Goal: Task Accomplishment & Management: Manage account settings

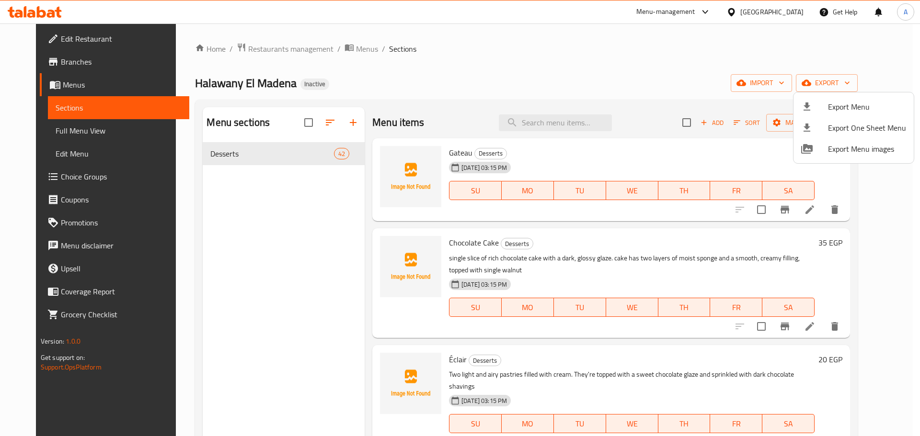
click at [548, 127] on div at bounding box center [460, 218] width 920 height 436
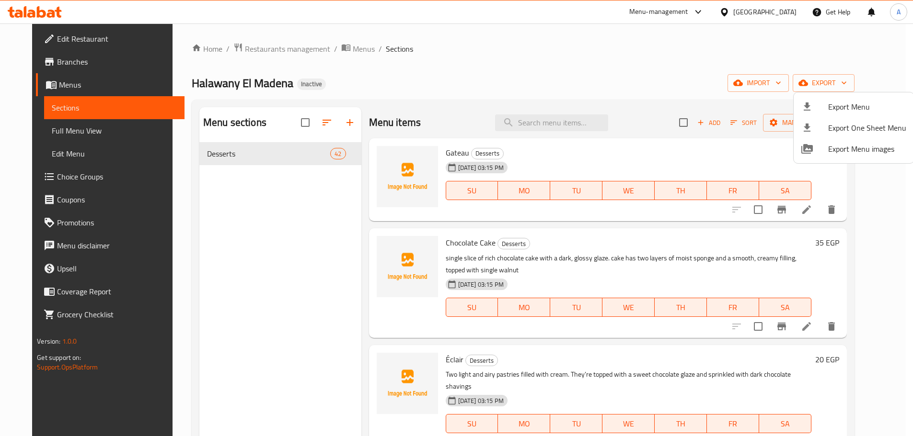
click at [548, 127] on input "search" at bounding box center [551, 122] width 113 height 17
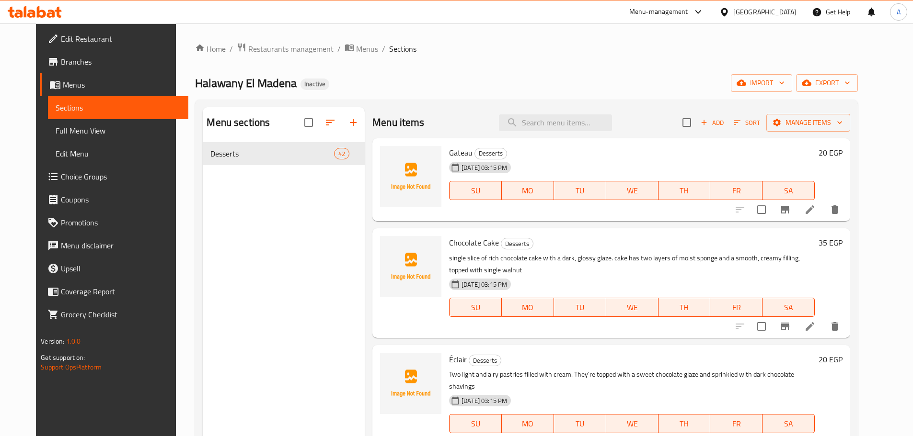
click at [548, 127] on input "search" at bounding box center [555, 122] width 113 height 17
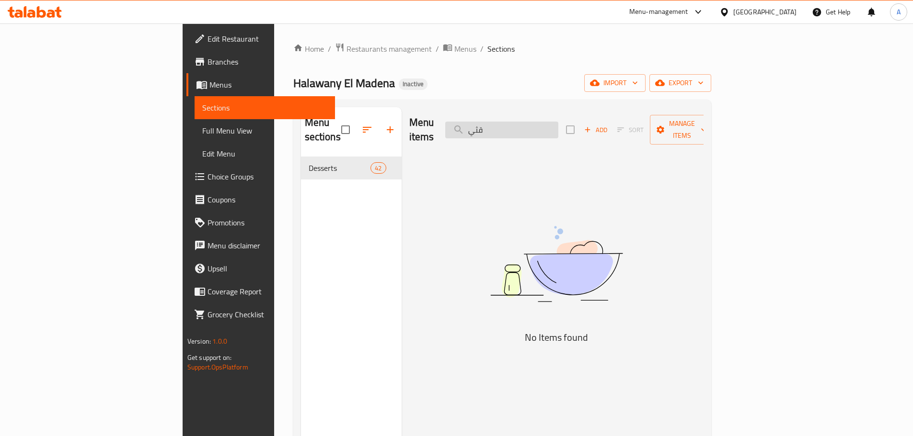
drag, startPoint x: 551, startPoint y: 121, endPoint x: 524, endPoint y: 121, distance: 27.3
click at [524, 122] on input "قثي" at bounding box center [501, 130] width 113 height 17
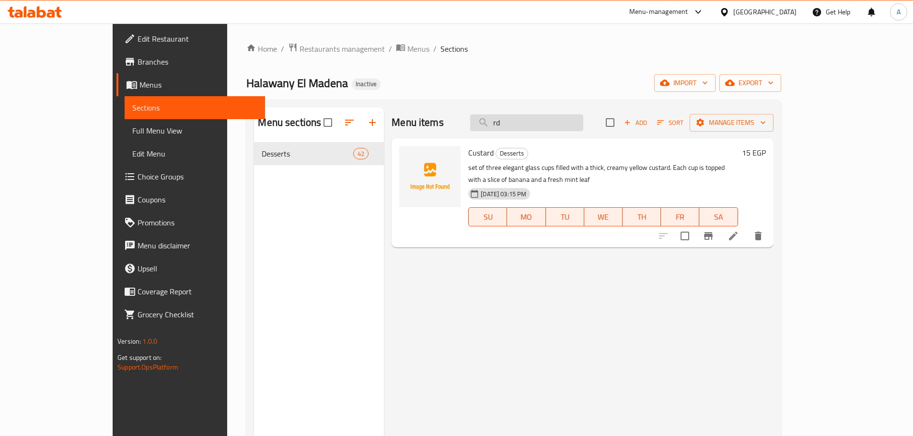
drag, startPoint x: 531, startPoint y: 123, endPoint x: 519, endPoint y: 123, distance: 11.5
click at [519, 123] on input "rd" at bounding box center [526, 122] width 113 height 17
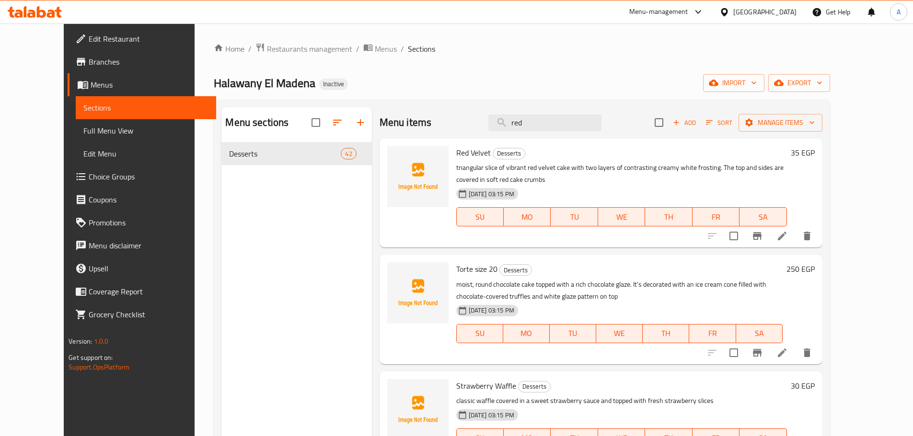
type input "red"
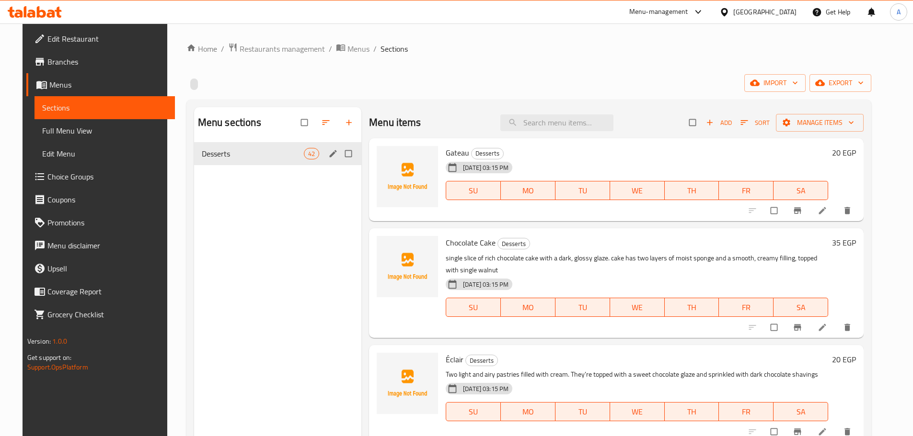
click at [251, 157] on span "Desserts" at bounding box center [253, 153] width 102 height 11
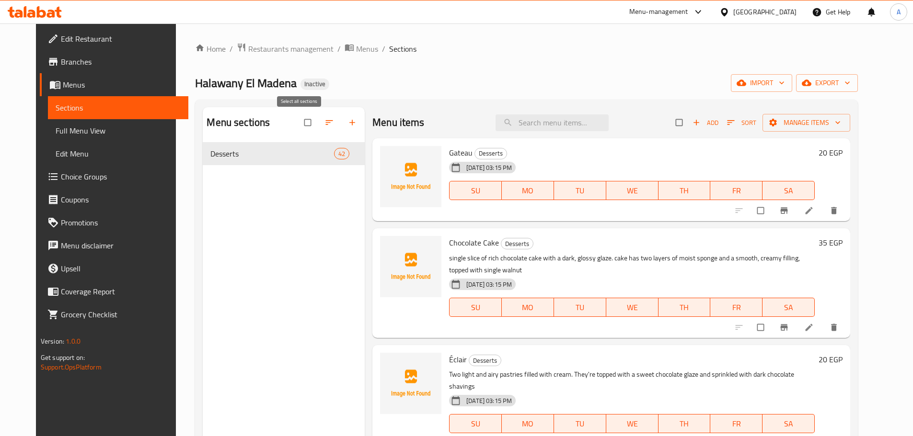
click at [304, 122] on input "checkbox" at bounding box center [308, 123] width 20 height 18
checkbox input "true"
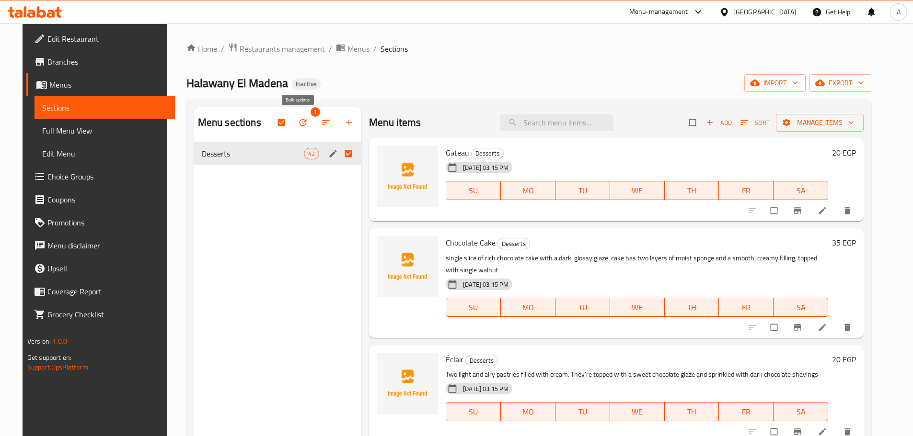
click at [304, 127] on button "button" at bounding box center [303, 122] width 23 height 21
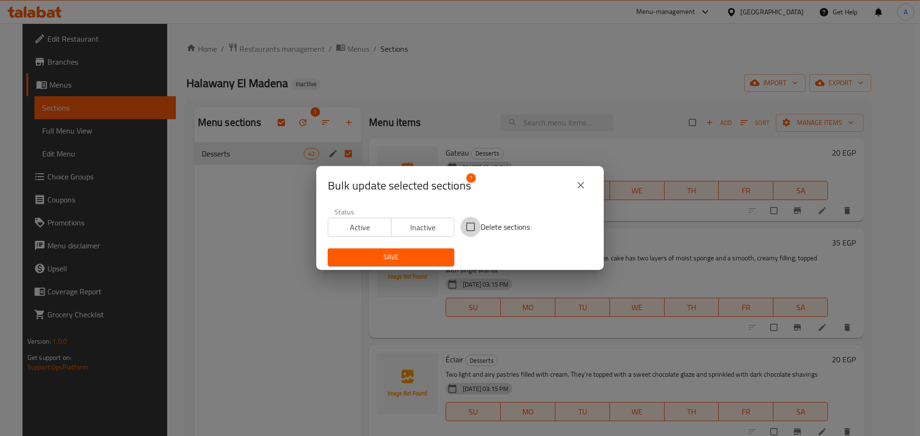
drag, startPoint x: 470, startPoint y: 224, endPoint x: 465, endPoint y: 235, distance: 12.2
click at [471, 224] on input "Delete sections" at bounding box center [470, 227] width 20 height 20
checkbox input "true"
click at [441, 252] on span "Save" at bounding box center [390, 258] width 111 height 12
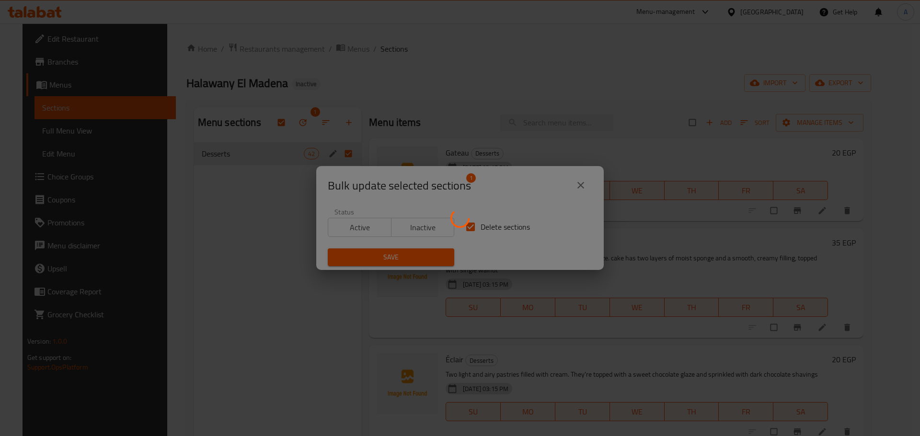
checkbox input "false"
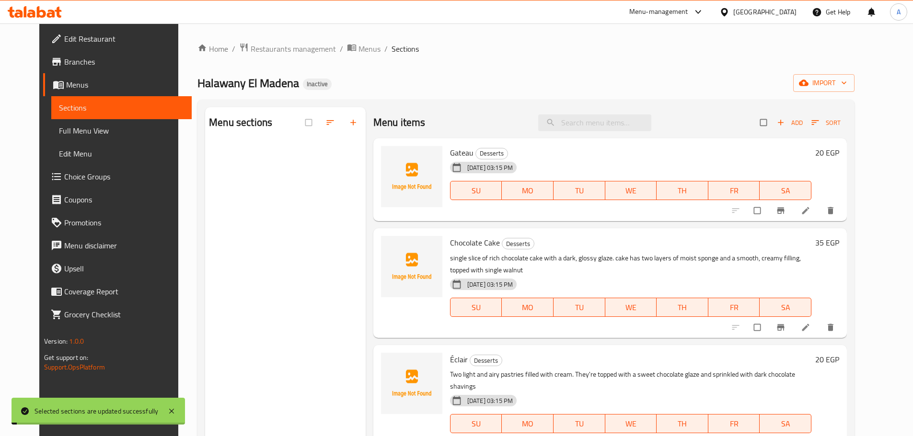
click at [846, 89] on span "import" at bounding box center [824, 83] width 46 height 12
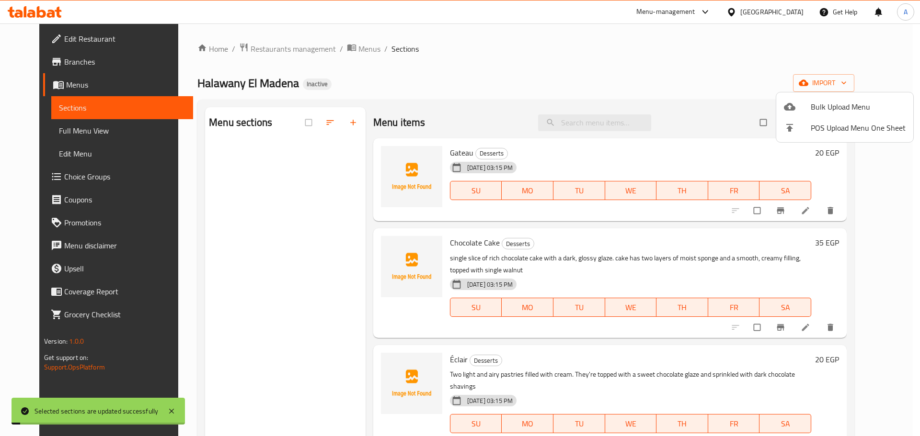
click at [852, 103] on span "Bulk Upload Menu" at bounding box center [858, 106] width 95 height 11
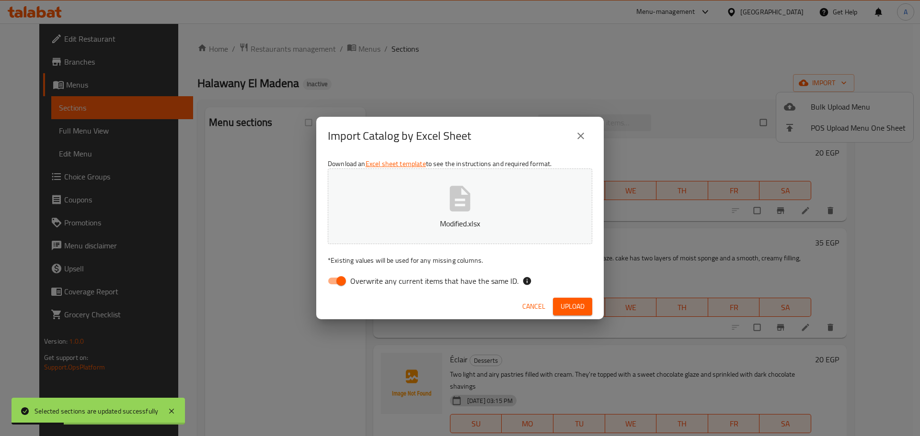
click at [489, 279] on span "Overwrite any current items that have the same ID." at bounding box center [434, 280] width 168 height 11
click at [368, 279] on input "Overwrite any current items that have the same ID." at bounding box center [341, 281] width 55 height 18
checkbox input "false"
click at [582, 311] on span "Upload" at bounding box center [572, 307] width 24 height 12
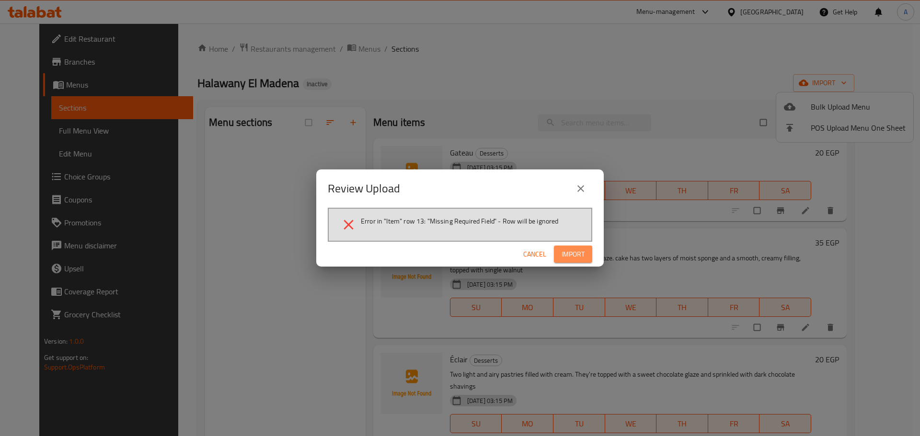
click at [559, 248] on button "Import" at bounding box center [573, 255] width 38 height 18
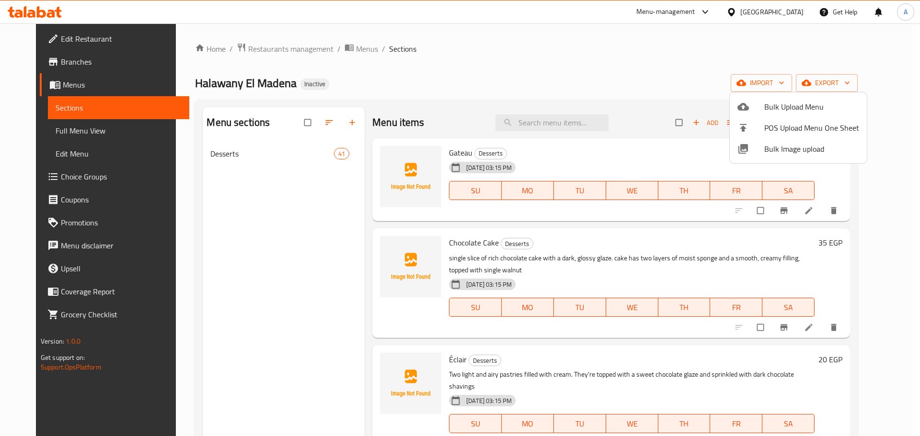
drag, startPoint x: 657, startPoint y: 110, endPoint x: 695, endPoint y: 116, distance: 37.8
click at [658, 110] on div at bounding box center [460, 218] width 920 height 436
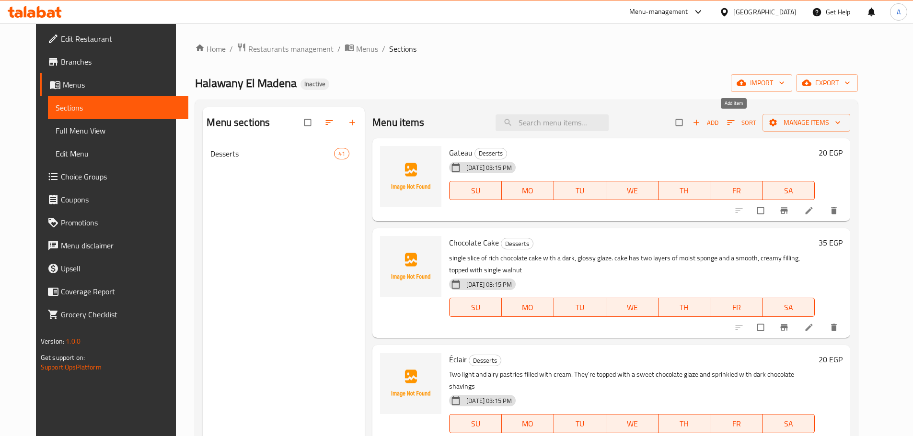
click at [718, 124] on span "Add" at bounding box center [705, 122] width 26 height 11
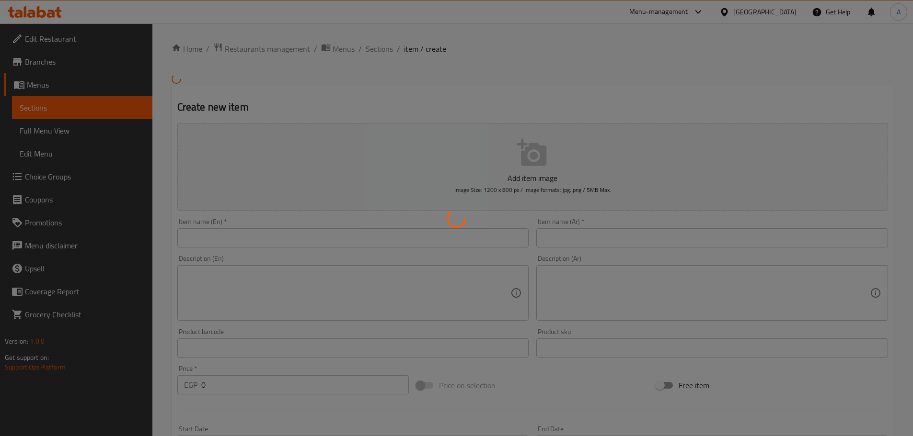
click at [379, 233] on div at bounding box center [456, 218] width 913 height 436
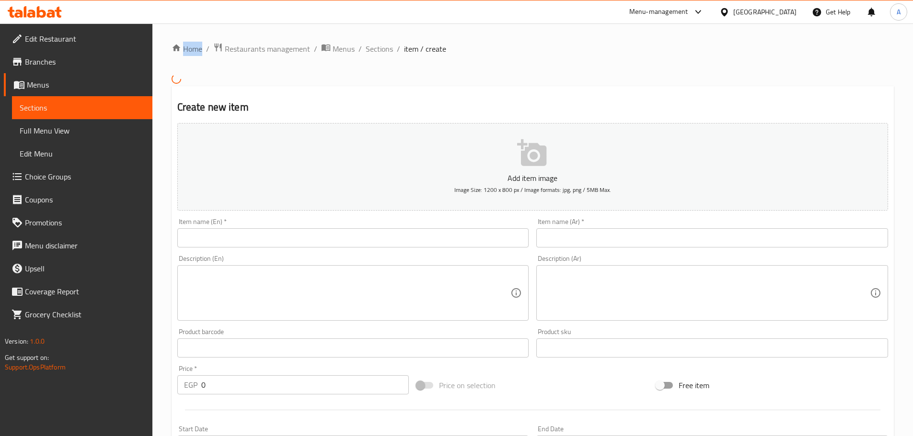
click at [245, 238] on input "text" at bounding box center [353, 238] width 352 height 19
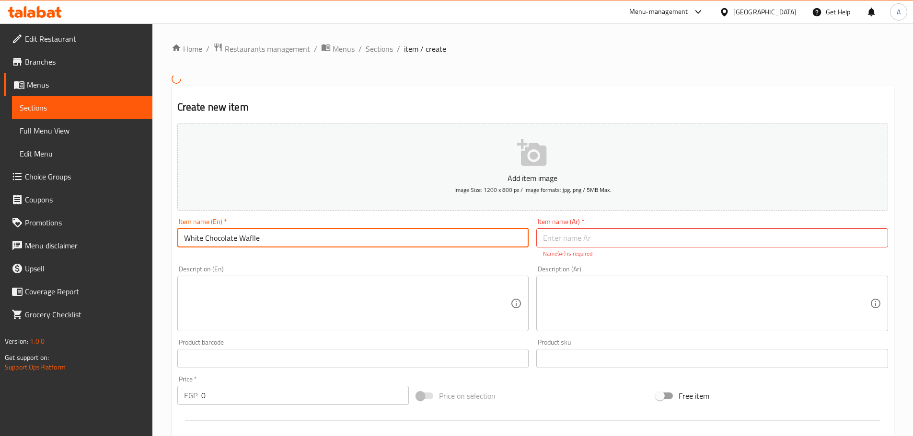
drag, startPoint x: 249, startPoint y: 241, endPoint x: 282, endPoint y: 244, distance: 33.2
click at [282, 244] on input "White Chocolate Waflle" at bounding box center [353, 238] width 352 height 19
type input "White Chocolate Waffle"
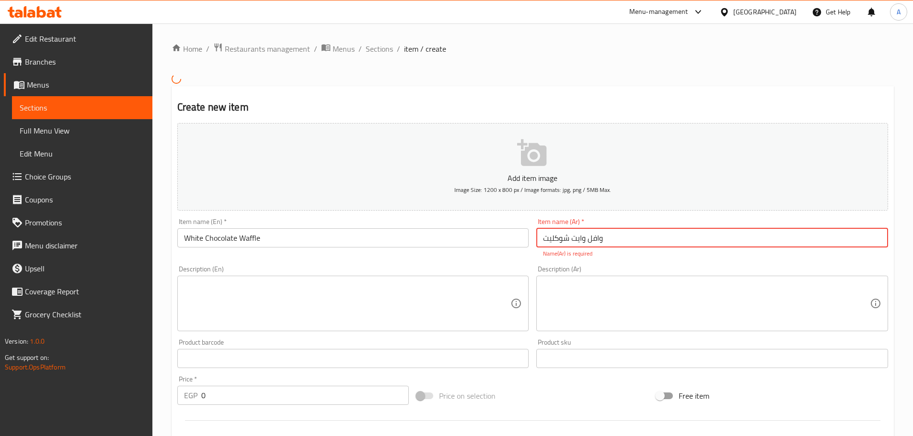
type input "وافل وايت شوكليت"
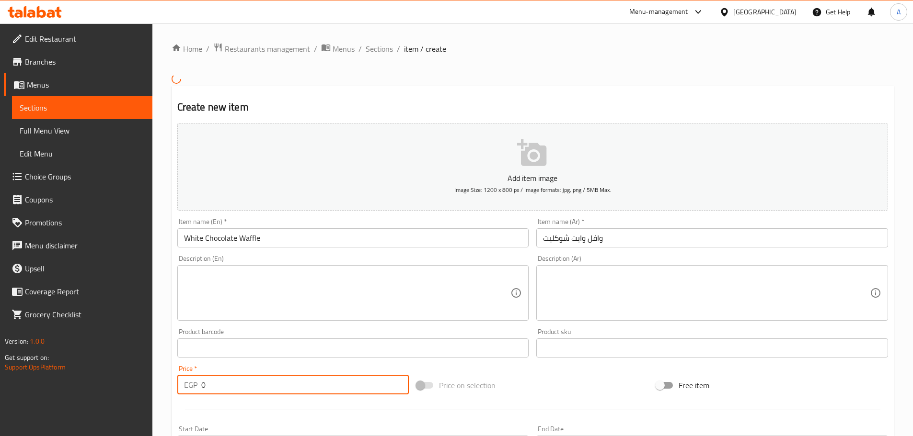
drag, startPoint x: 226, startPoint y: 390, endPoint x: 181, endPoint y: 394, distance: 45.7
click at [181, 394] on div "EGP 0 Price *" at bounding box center [293, 385] width 232 height 19
type input "30"
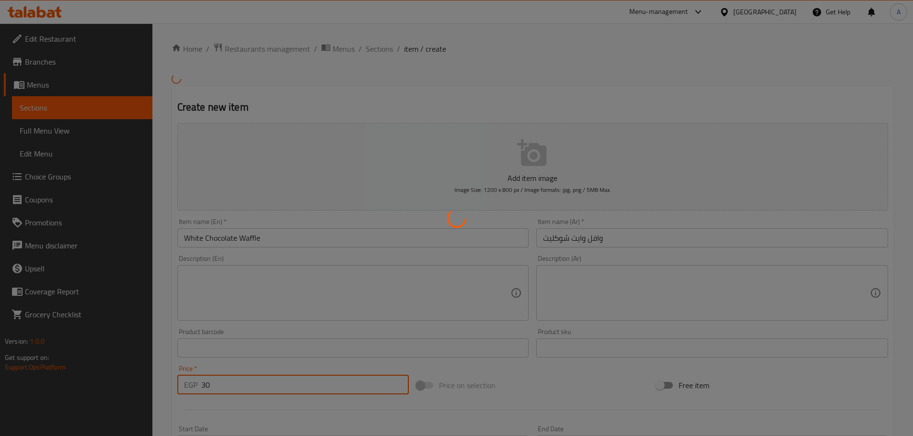
type input "0"
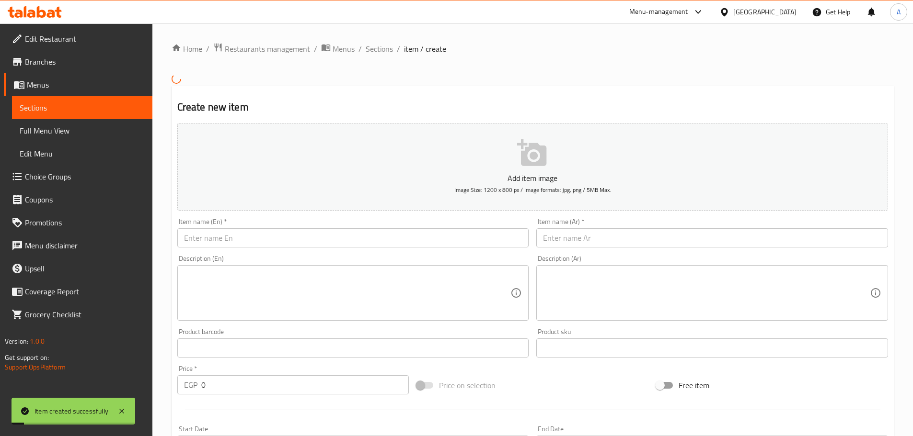
click at [366, 57] on div "Home / Restaurants management / Menus / Sections / item / create Create new ite…" at bounding box center [533, 347] width 722 height 609
click at [367, 50] on span "Sections" at bounding box center [379, 48] width 27 height 11
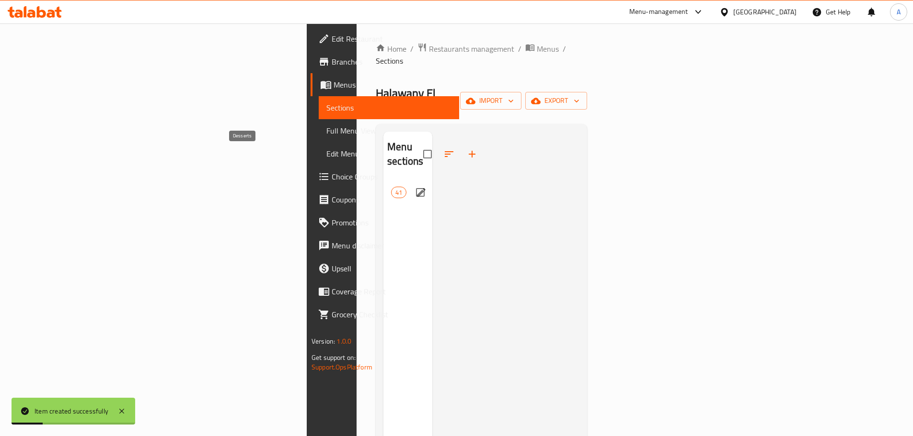
click at [391, 187] on span "Desserts" at bounding box center [391, 192] width 0 height 11
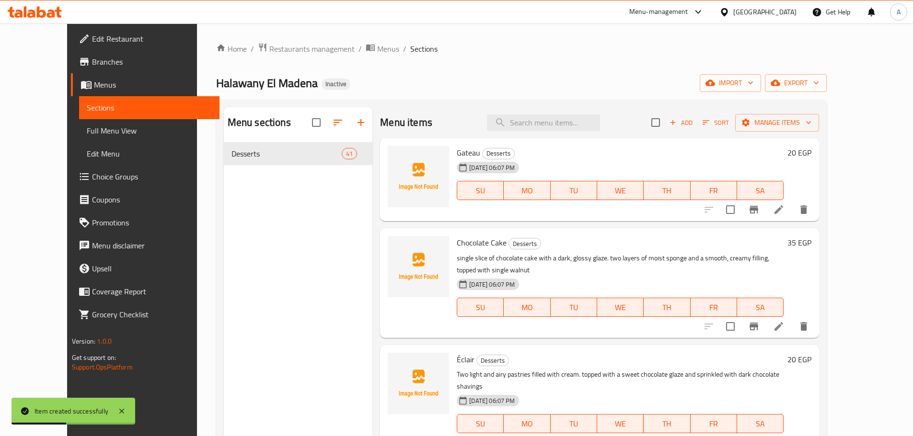
click at [473, 118] on div "Menu items Add Sort Manage items" at bounding box center [599, 122] width 439 height 31
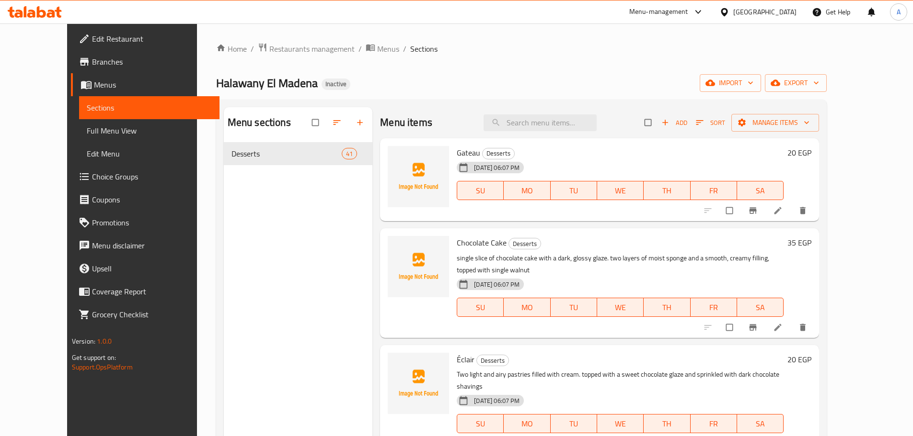
click at [570, 134] on div "Menu items Add Sort Manage items" at bounding box center [599, 122] width 439 height 31
click at [568, 122] on input "search" at bounding box center [539, 122] width 113 height 17
type input "ص"
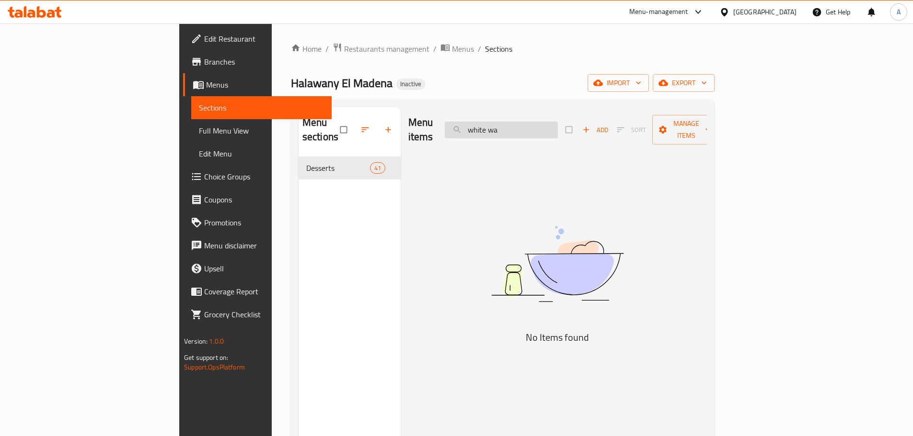
drag, startPoint x: 568, startPoint y: 122, endPoint x: 517, endPoint y: 123, distance: 51.3
click at [517, 123] on input "white wa" at bounding box center [501, 130] width 113 height 17
click at [558, 122] on input "white wa" at bounding box center [501, 130] width 113 height 17
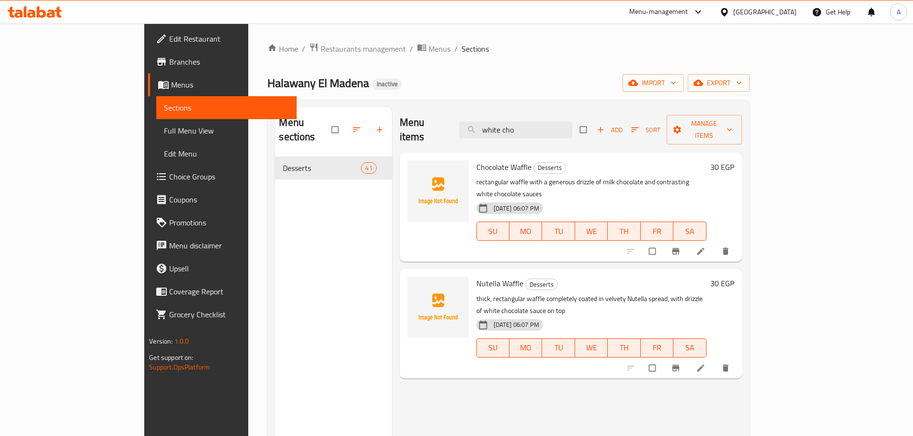
type input "white cho"
click at [487, 160] on span "Chocolate Waffle" at bounding box center [503, 167] width 55 height 14
copy h6 "Chocolate Waffle"
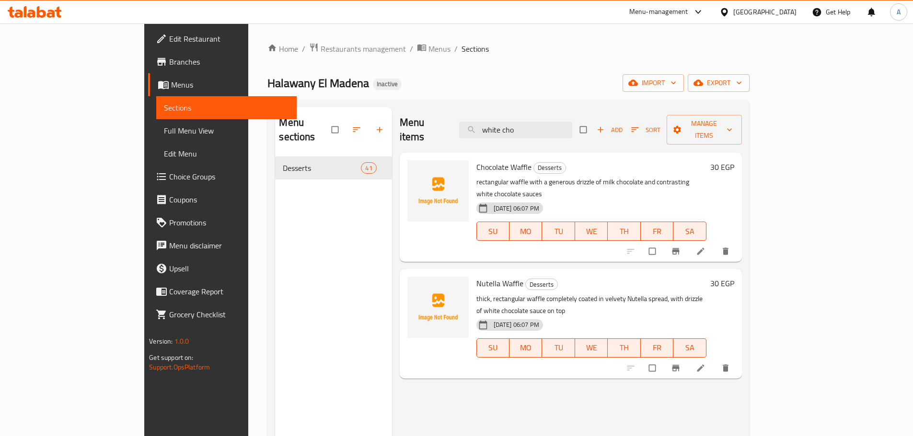
click at [501, 91] on div "Halawany El Madena Inactive import export" at bounding box center [507, 83] width 481 height 18
click at [650, 97] on div "Home / Restaurants management / Menus / Sections Halawany El Madena Inactive im…" at bounding box center [507, 297] width 481 height 509
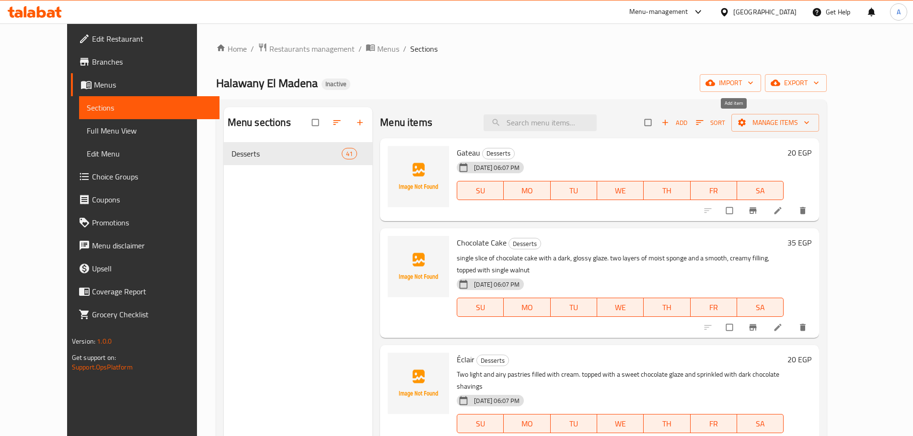
click at [687, 117] on span "Add" at bounding box center [674, 122] width 26 height 11
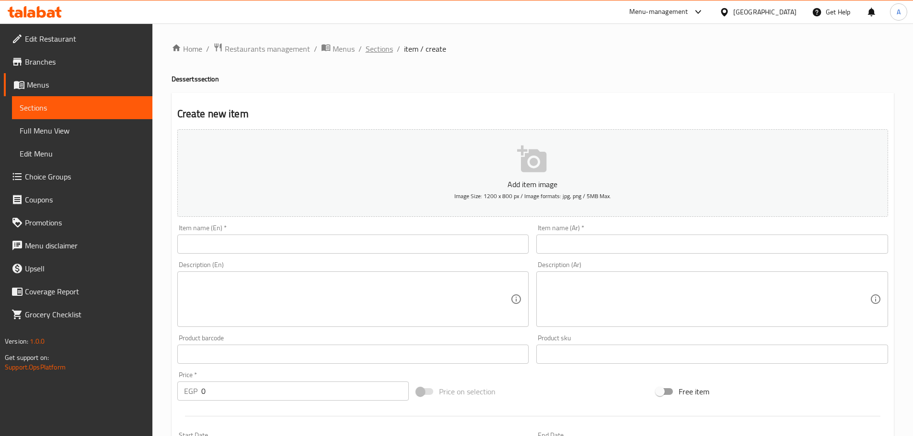
click at [379, 52] on span "Sections" at bounding box center [379, 48] width 27 height 11
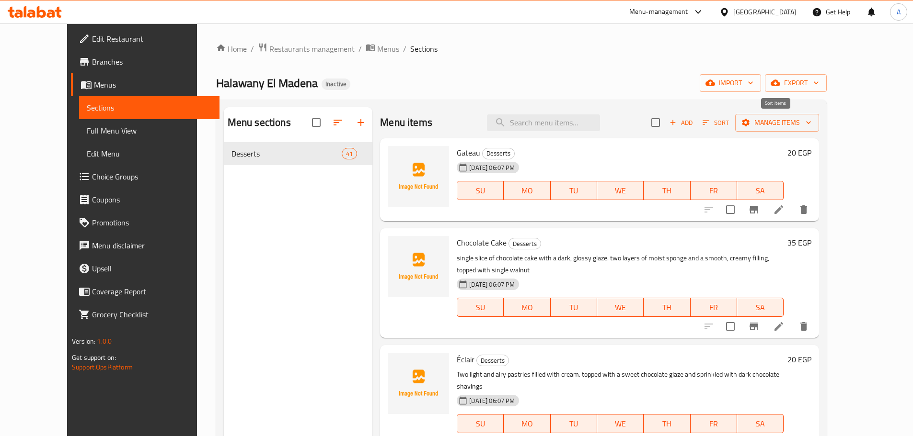
click at [729, 123] on span "Sort" at bounding box center [715, 122] width 26 height 11
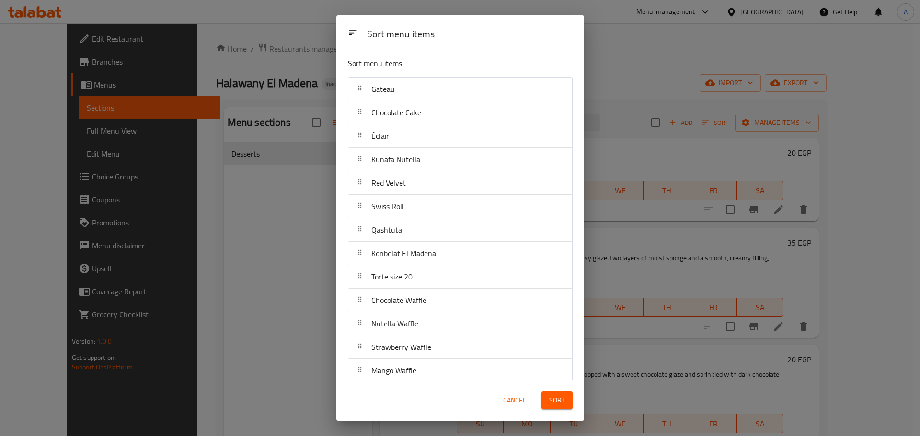
scroll to position [765, 0]
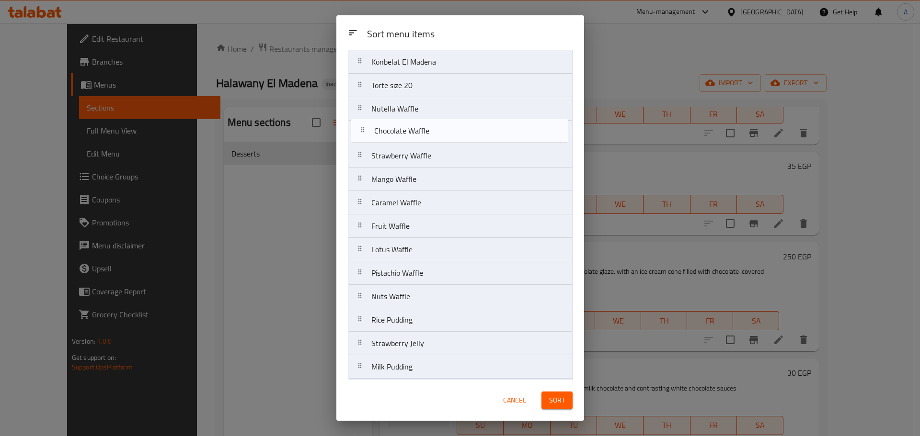
drag, startPoint x: 428, startPoint y: 299, endPoint x: 431, endPoint y: 132, distance: 167.2
click at [431, 132] on nav "Gateau Chocolate Cake Éclair Kunafa Nutella Red Velvet Swiss Roll Qashtuta Konb…" at bounding box center [460, 367] width 225 height 963
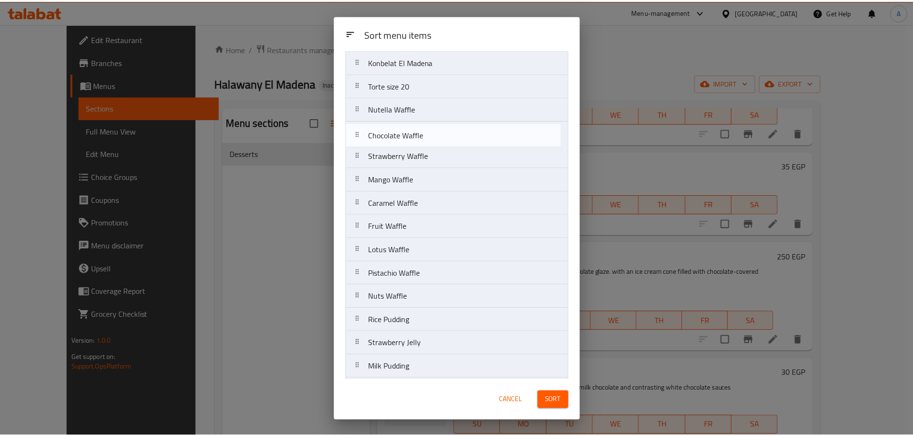
scroll to position [189, 0]
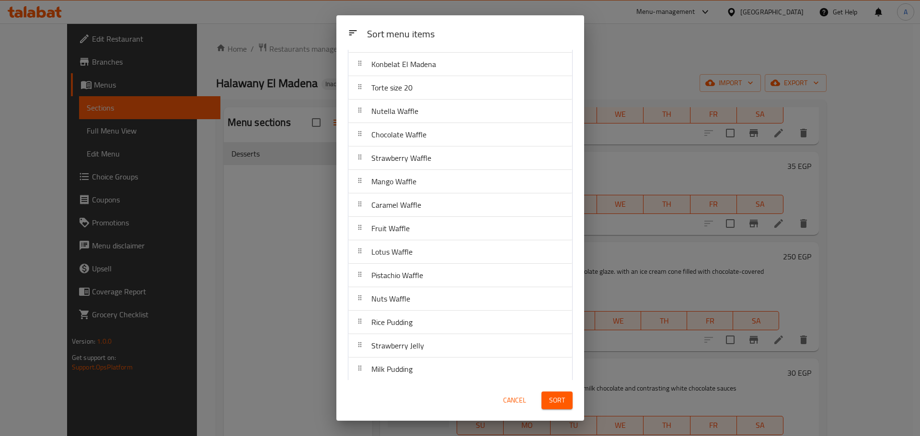
click at [613, 58] on div "Sort menu items Sort menu items Gateau Chocolate Cake Éclair Kunafa Nutella Red…" at bounding box center [460, 218] width 920 height 436
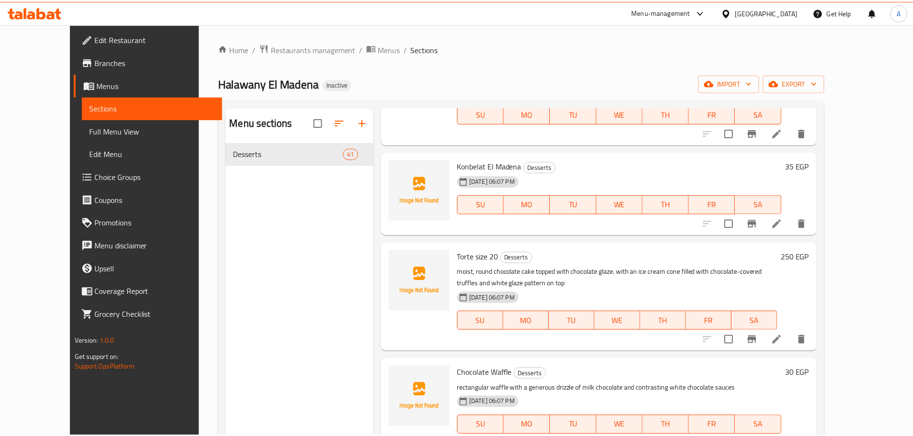
scroll to position [0, 0]
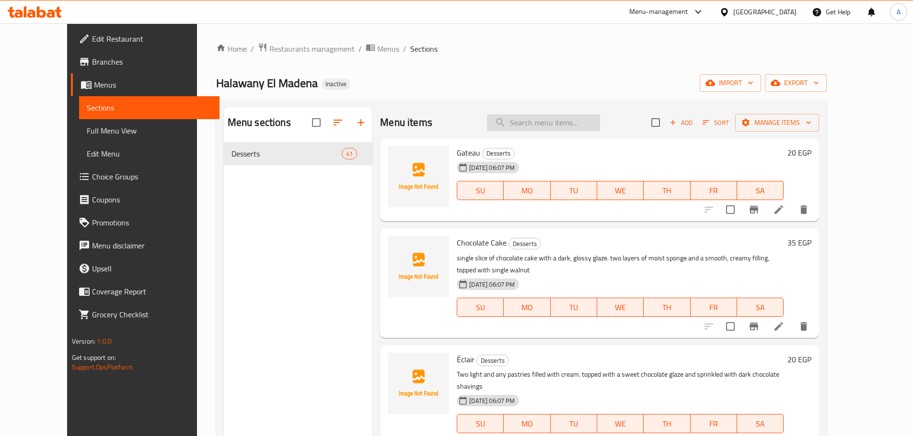
click at [557, 129] on input "search" at bounding box center [543, 122] width 113 height 17
paste input "Chocolate Waffle"
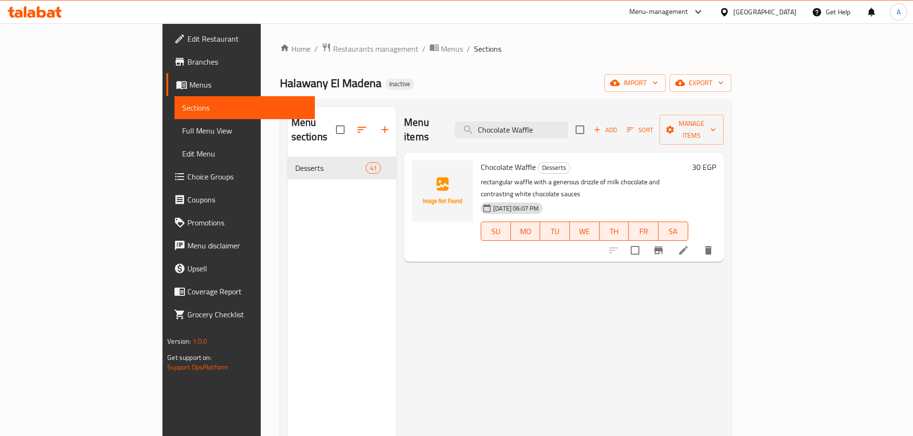
type input "Chocolate Waffle"
click at [496, 117] on div "Menu items Chocolate Waffle Add Sort Manage items" at bounding box center [563, 130] width 319 height 46
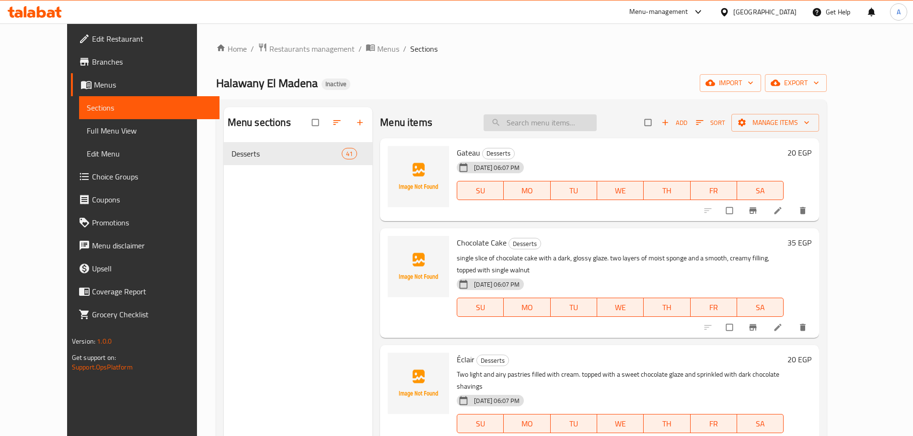
click at [526, 126] on input "search" at bounding box center [539, 122] width 113 height 17
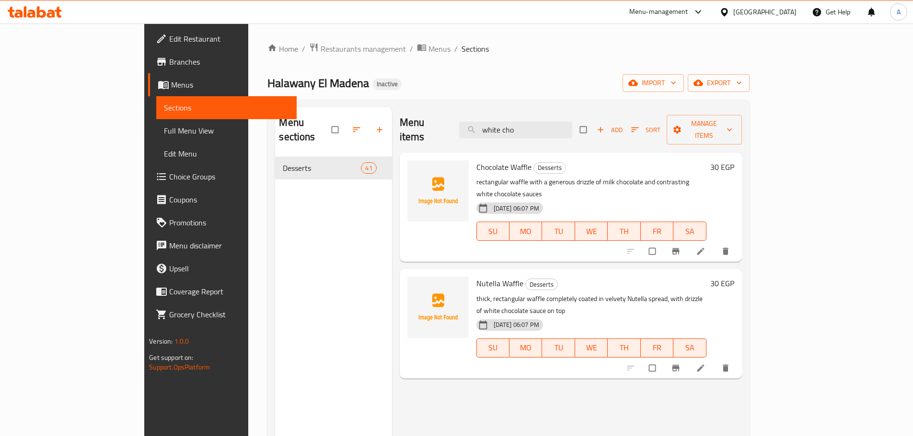
type input "white cho"
click at [481, 160] on span "Chocolate Waffle" at bounding box center [503, 167] width 55 height 14
copy h6 "Chocolate Waffle"
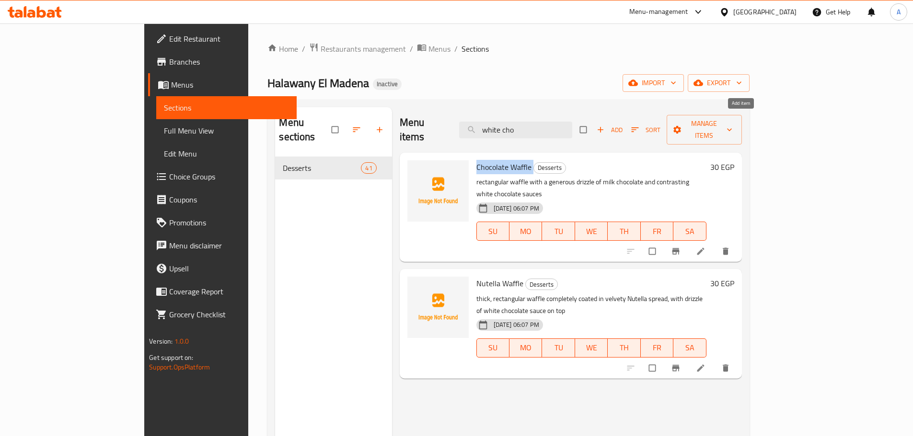
click at [622, 128] on span "Add" at bounding box center [609, 130] width 26 height 11
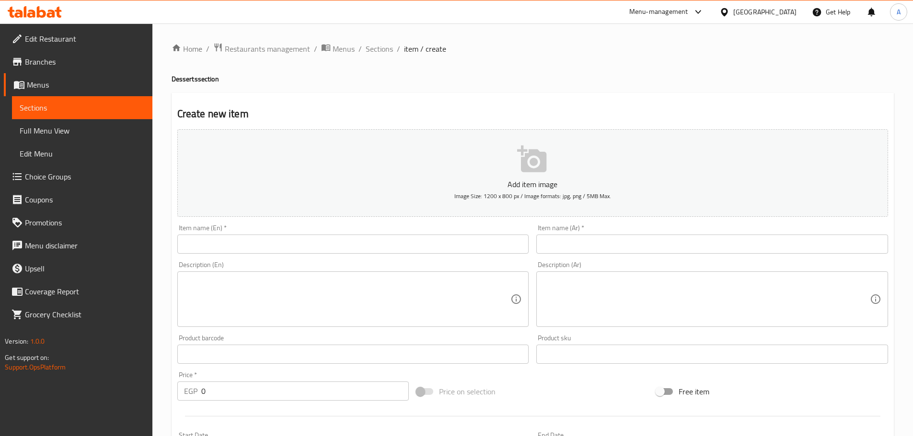
click at [431, 241] on input "text" at bounding box center [353, 244] width 352 height 19
paste input "Chocolate Waffle"
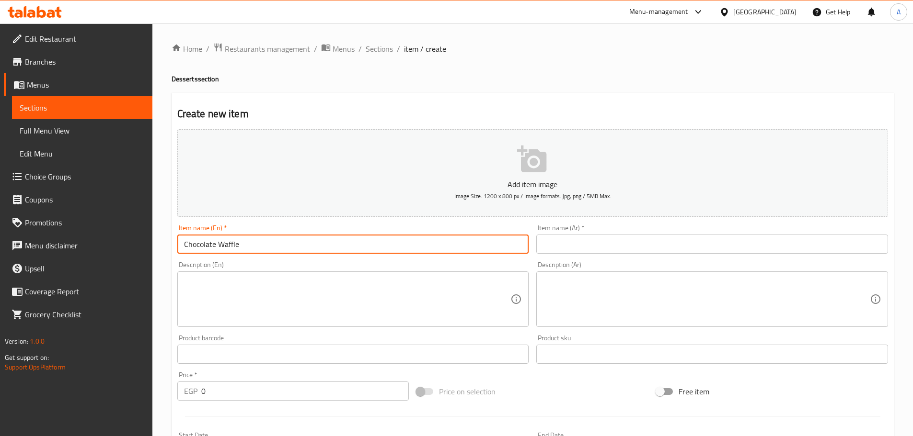
click at [182, 242] on input "Chocolate Waffle" at bounding box center [353, 244] width 352 height 19
type input "White Chocolate Waffle"
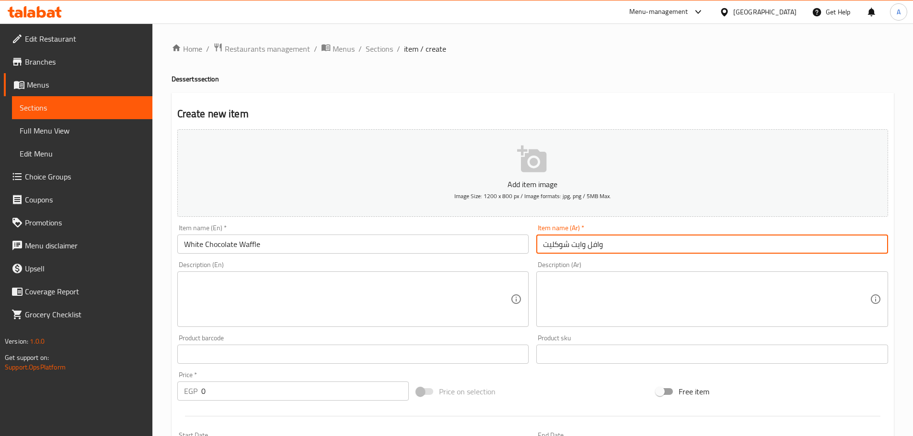
type input "وافل وايت شوكليت"
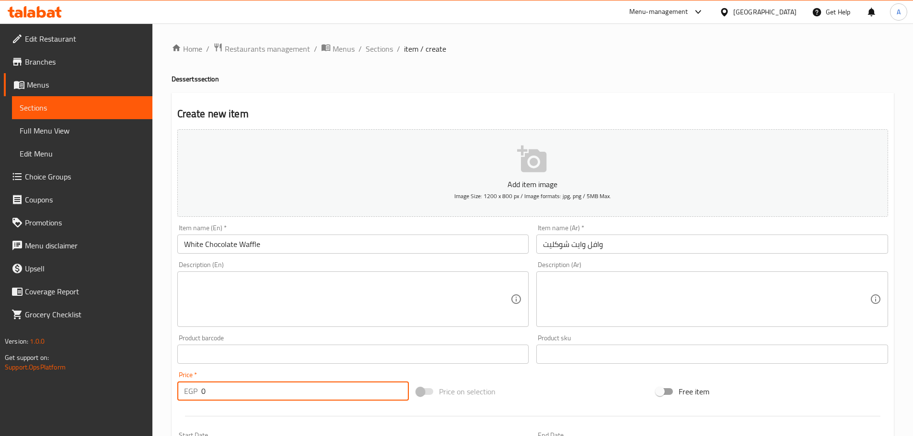
drag, startPoint x: 224, startPoint y: 398, endPoint x: 176, endPoint y: 394, distance: 48.1
click at [176, 394] on div "Price   * EGP 0 Price *" at bounding box center [293, 386] width 240 height 37
type input "30"
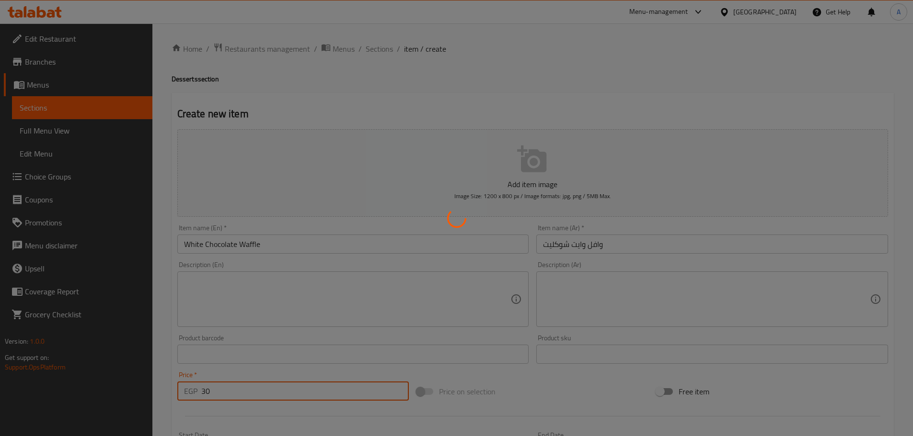
type input "0"
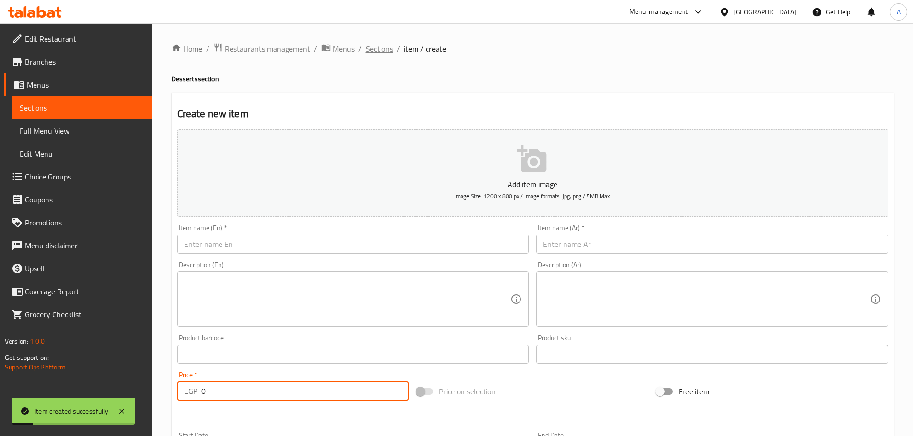
click at [378, 50] on span "Sections" at bounding box center [379, 48] width 27 height 11
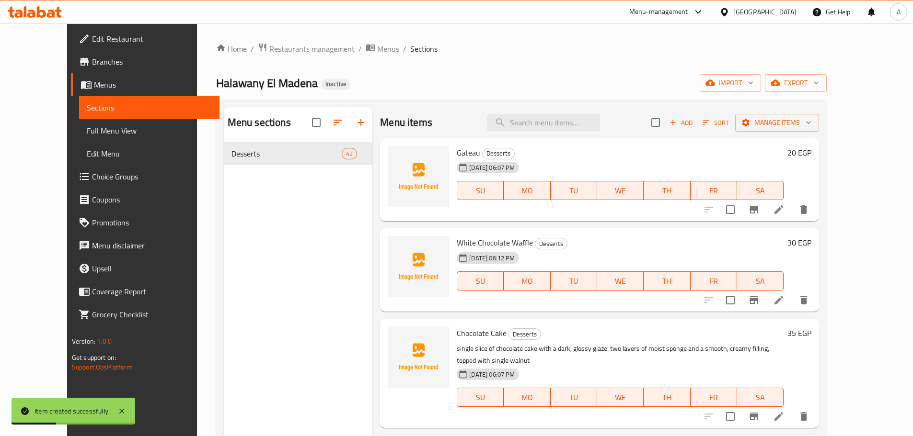
click at [511, 242] on span "White Chocolate Waffle" at bounding box center [495, 243] width 76 height 14
copy h6 "White Chocolate Waffle"
click at [710, 124] on icon "button" at bounding box center [705, 122] width 9 height 9
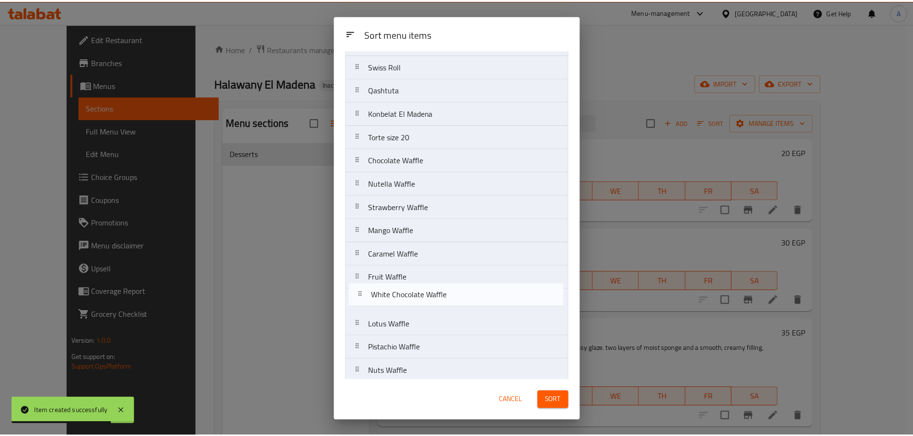
scroll to position [144, 0]
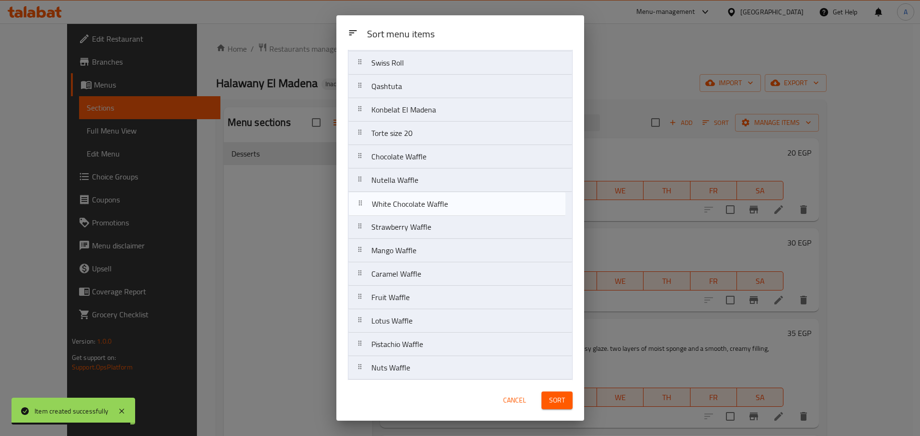
drag, startPoint x: 505, startPoint y: 112, endPoint x: 504, endPoint y: 209, distance: 97.7
click at [504, 209] on nav "Gateau White Chocolate Waffle Chocolate Cake Éclair Kunafa Nutella Red Velvet S…" at bounding box center [460, 426] width 225 height 987
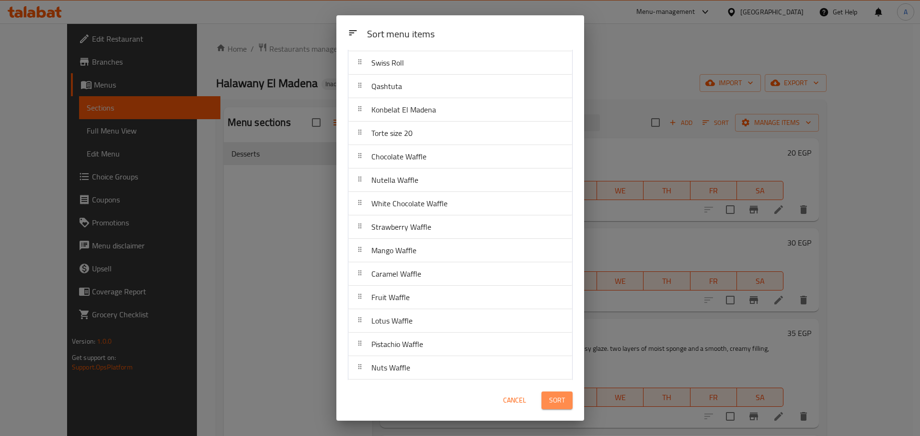
click at [550, 400] on span "Sort" at bounding box center [557, 401] width 16 height 12
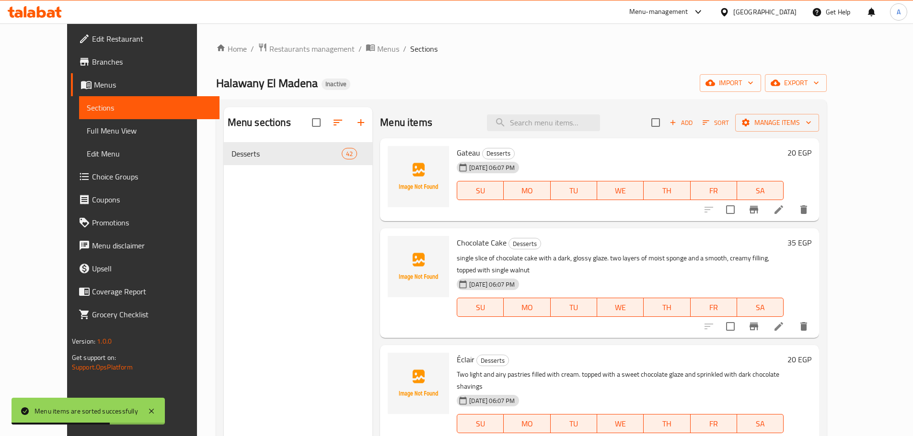
click at [406, 94] on div "Home / Restaurants management / Menus / Sections Halawany El Madena Inactive im…" at bounding box center [521, 297] width 610 height 509
click at [102, 134] on span "Full Menu View" at bounding box center [149, 130] width 125 height 11
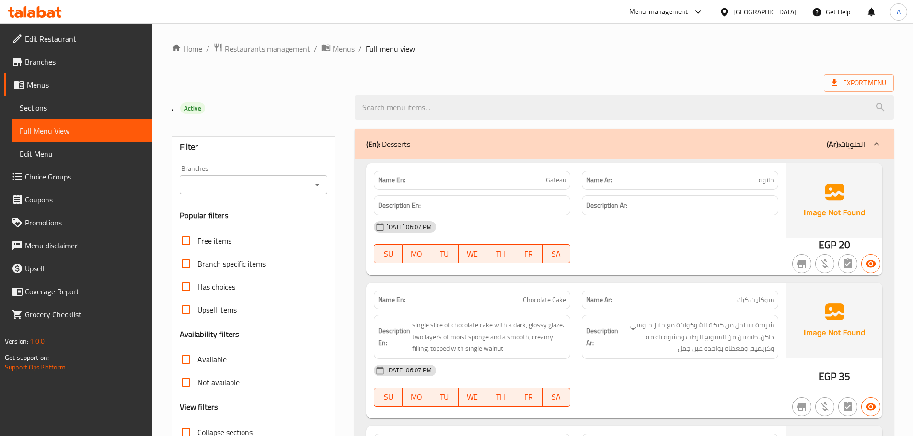
click at [320, 109] on h2 ". Active" at bounding box center [258, 107] width 172 height 14
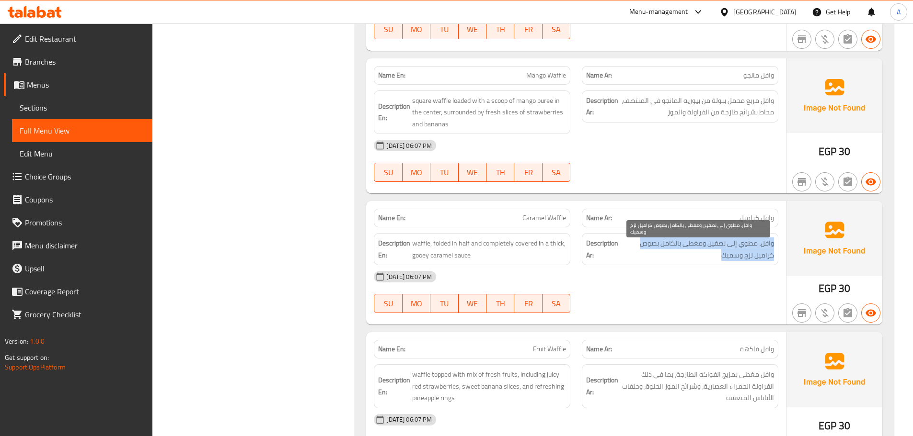
drag, startPoint x: 773, startPoint y: 242, endPoint x: 631, endPoint y: 254, distance: 141.8
click at [631, 254] on span "وافل، مطوي إلى نصفين ومغطى بالكامل بصوص كراميل لزج وسميك" at bounding box center [697, 249] width 152 height 23
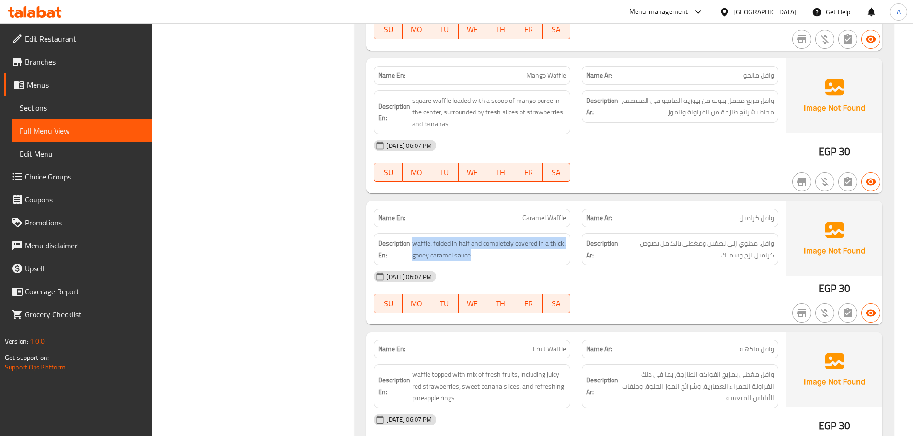
drag, startPoint x: 418, startPoint y: 244, endPoint x: 572, endPoint y: 258, distance: 153.9
click at [572, 258] on div "Description En: waffle, folded in half and completely covered in a thick, gooey…" at bounding box center [472, 250] width 208 height 44
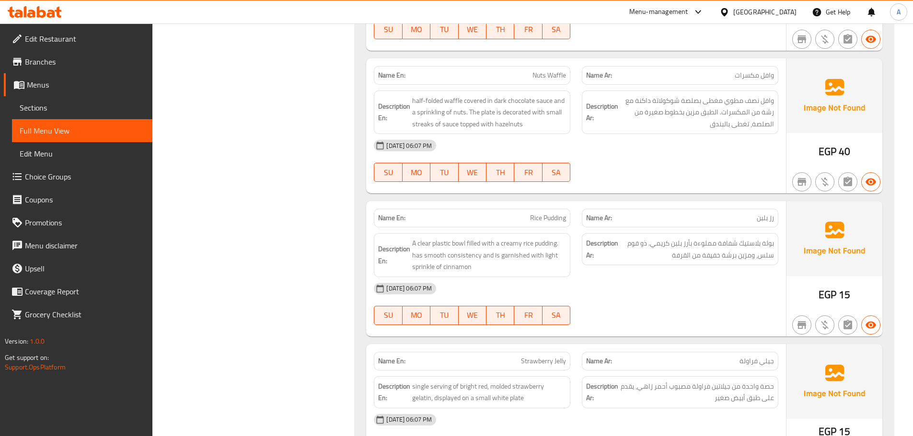
drag, startPoint x: 775, startPoint y: 241, endPoint x: 638, endPoint y: 253, distance: 137.5
click at [645, 266] on div "Description Ar: بولة بلاستيك شفافة مملوءة بأرز بلبن كريمي. ذو قوم سلس، ومزين بر…" at bounding box center [680, 256] width 208 height 56
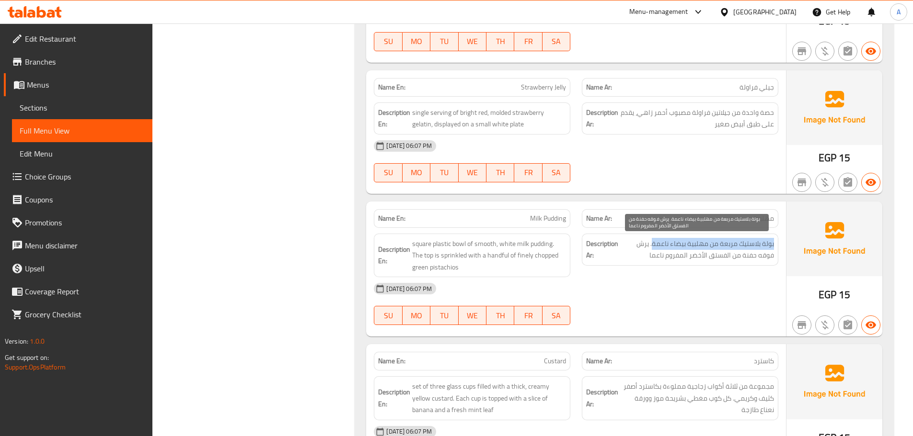
drag, startPoint x: 775, startPoint y: 243, endPoint x: 653, endPoint y: 246, distance: 121.2
click at [653, 246] on div "Description Ar: بولة بلاستيك مربعة من مهلبية بيضاء ناعمة. يرش فوقه حفنة من الفس…" at bounding box center [680, 250] width 196 height 32
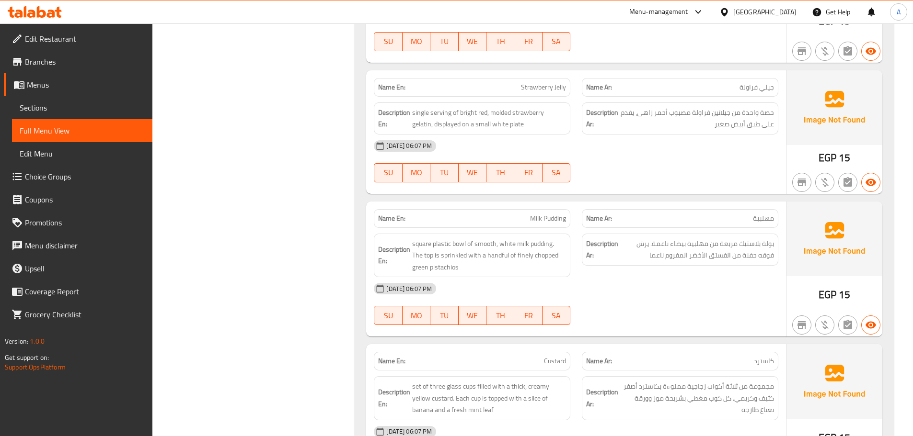
click at [340, 115] on div "Filter Branches Branches Popular filters Free items Branch specific items Has c…" at bounding box center [257, 184] width 183 height 5794
click at [846, 155] on span "200" at bounding box center [843, 158] width 17 height 19
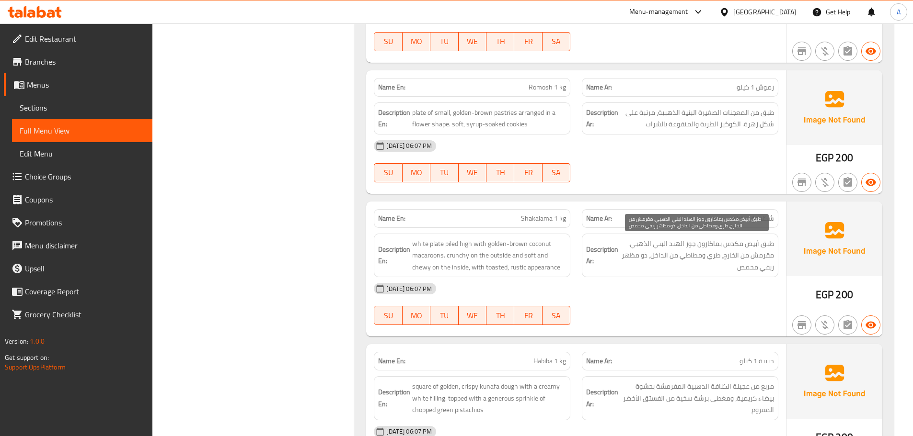
scroll to position [2836, 0]
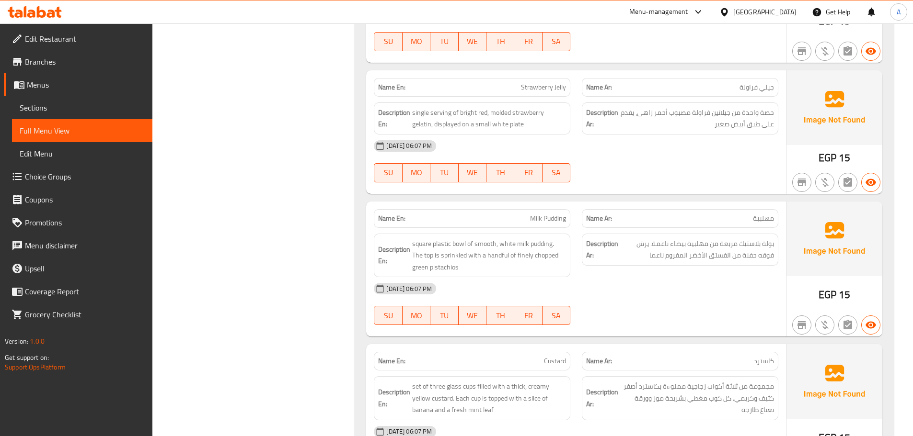
click at [325, 145] on div "Filter Branches Branches Popular filters Free items Branch specific items Has c…" at bounding box center [257, 184] width 183 height 5794
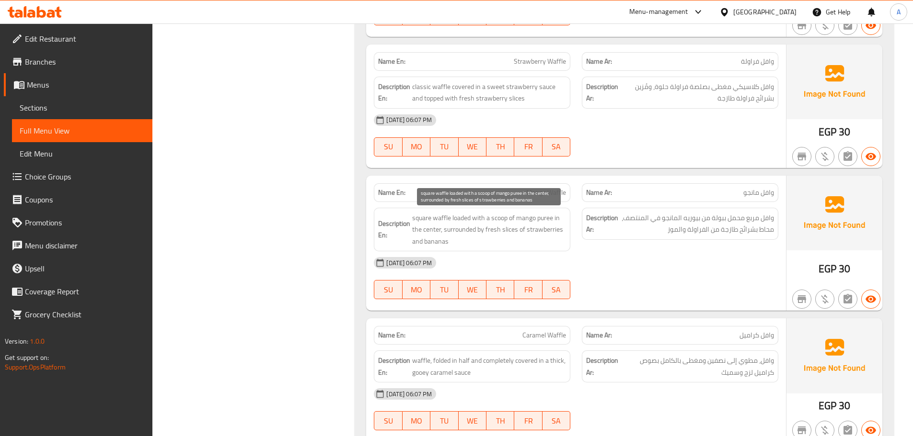
click at [497, 217] on span "square waffle loaded with a scoop of mango puree in the center, surrounded by f…" at bounding box center [489, 229] width 154 height 35
copy span "scoop"
click at [450, 223] on span "square waffle loaded with a scoop of mango puree in the center, surrounded by f…" at bounding box center [489, 229] width 154 height 35
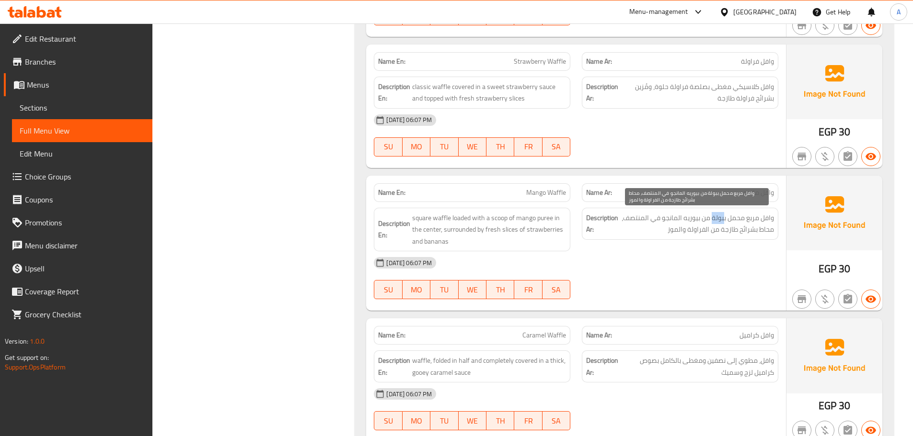
drag, startPoint x: 723, startPoint y: 216, endPoint x: 650, endPoint y: 215, distance: 73.3
click at [711, 217] on span "وافل مربع محمل ببولة من بيوريه المانجو في المنتصف، محاط بشرائح طازجة من الفراول…" at bounding box center [697, 223] width 154 height 23
copy span "بولة"
click at [650, 215] on span "وافل مربع محمل ببولة من بيوريه المانجو في المنتصف، محاط بشرائح طازجة من الفراول…" at bounding box center [697, 223] width 154 height 23
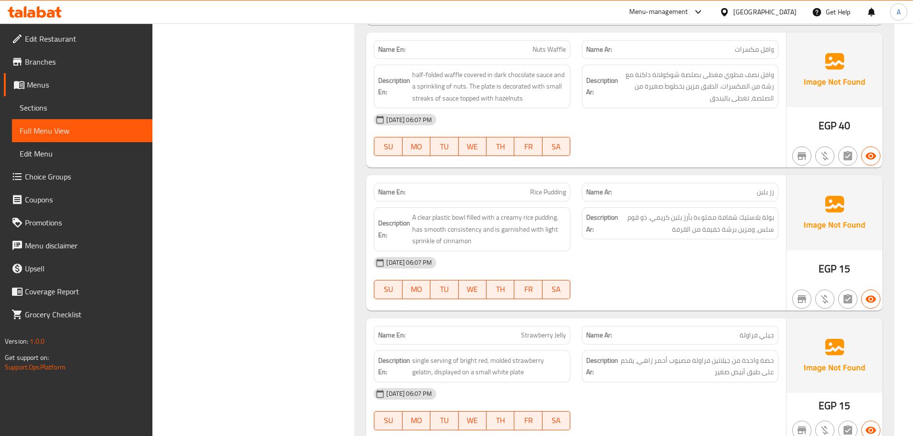
click at [323, 157] on div "Filter Branches Branches Popular filters Free items Branch specific items Has c…" at bounding box center [257, 432] width 183 height 5794
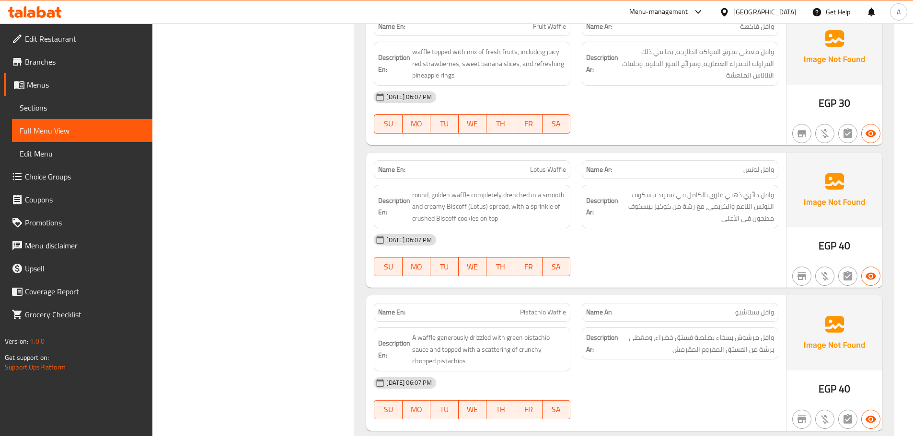
scroll to position [3122, 0]
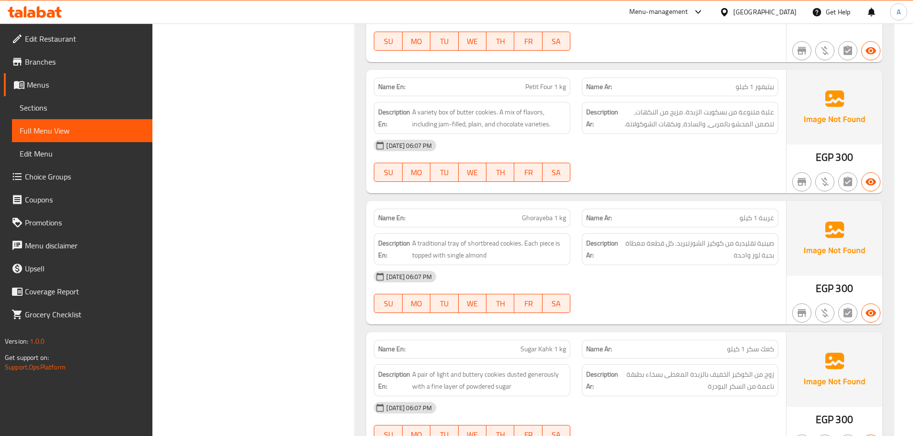
scroll to position [5062, 0]
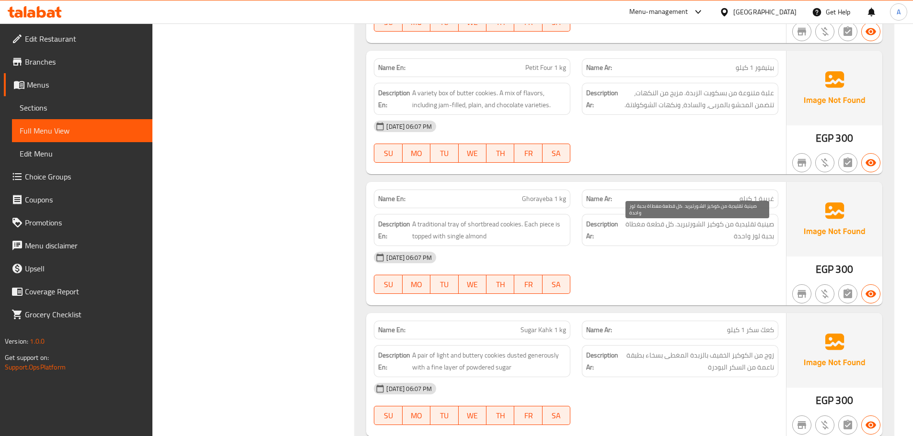
drag, startPoint x: 774, startPoint y: 220, endPoint x: 772, endPoint y: 226, distance: 5.6
click at [772, 226] on div "Description Ar: صينية تقليدية من كوكيز الشورتبريد. كل قطعة مغطاة بحبة لوز واحدة" at bounding box center [680, 230] width 196 height 32
drag, startPoint x: 773, startPoint y: 225, endPoint x: 655, endPoint y: 230, distance: 117.5
click at [655, 230] on span "صينية تقليدية من كوكيز الشورتبريد. كل قطعة مغطاة بحبة لوز واحدة" at bounding box center [697, 229] width 153 height 23
click at [519, 202] on p "Name En: Ghorayeba 1 kg" at bounding box center [472, 199] width 188 height 10
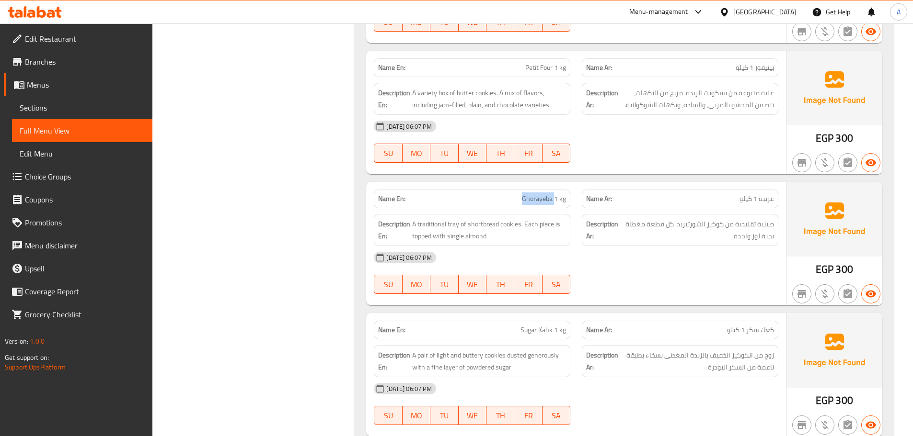
click at [519, 202] on p "Name En: Ghorayeba 1 kg" at bounding box center [472, 199] width 188 height 10
copy span "Ghorayeba 1 kg"
click at [19, 95] on link "Menus" at bounding box center [78, 84] width 149 height 23
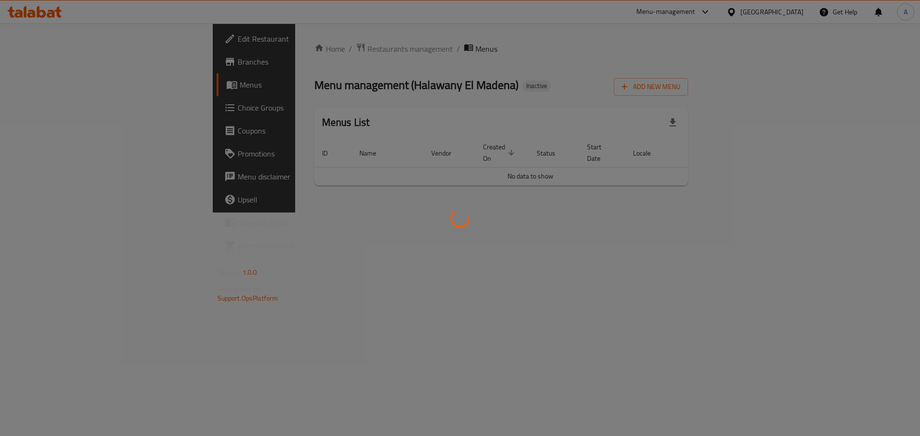
drag, startPoint x: 19, startPoint y: 95, endPoint x: 19, endPoint y: 115, distance: 20.6
click at [19, 115] on div at bounding box center [460, 218] width 920 height 436
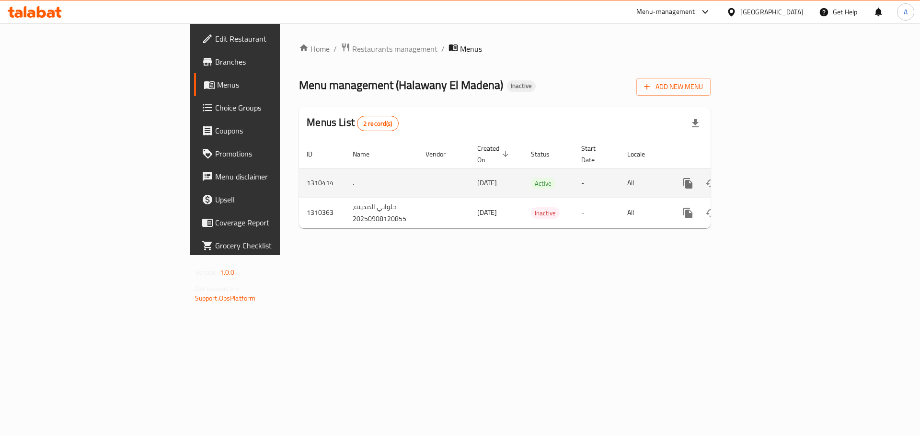
click at [763, 178] on icon "enhanced table" at bounding box center [756, 183] width 11 height 11
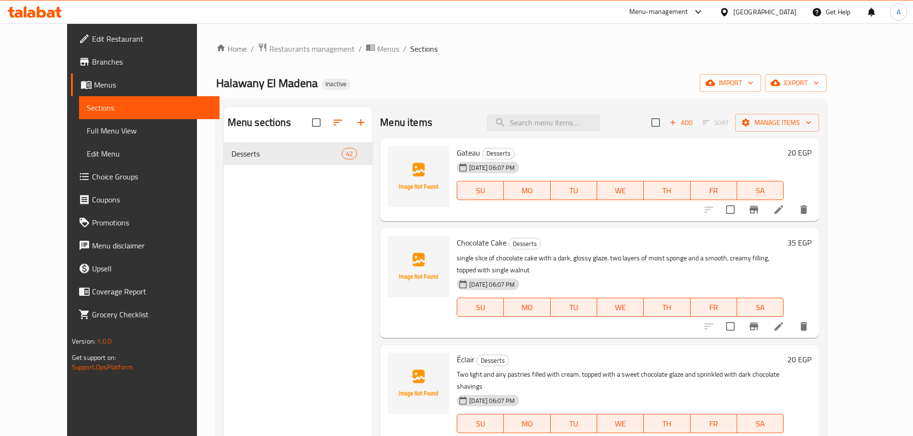
click at [87, 125] on span "Full Menu View" at bounding box center [149, 130] width 125 height 11
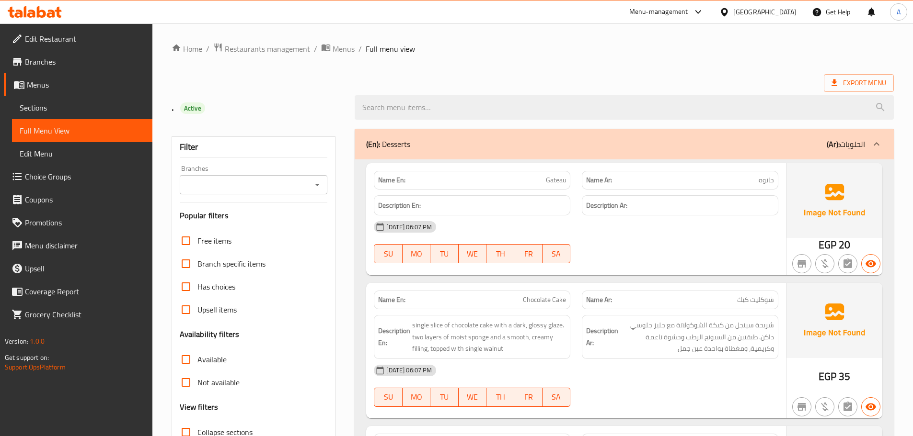
click at [38, 111] on span "Sections" at bounding box center [82, 107] width 125 height 11
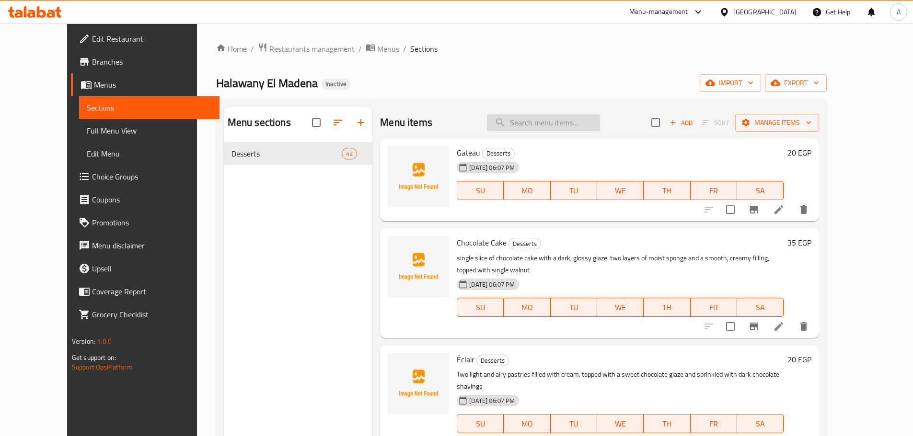
click at [560, 124] on input "search" at bounding box center [543, 122] width 113 height 17
paste input "Ghorayeba 1 kg"
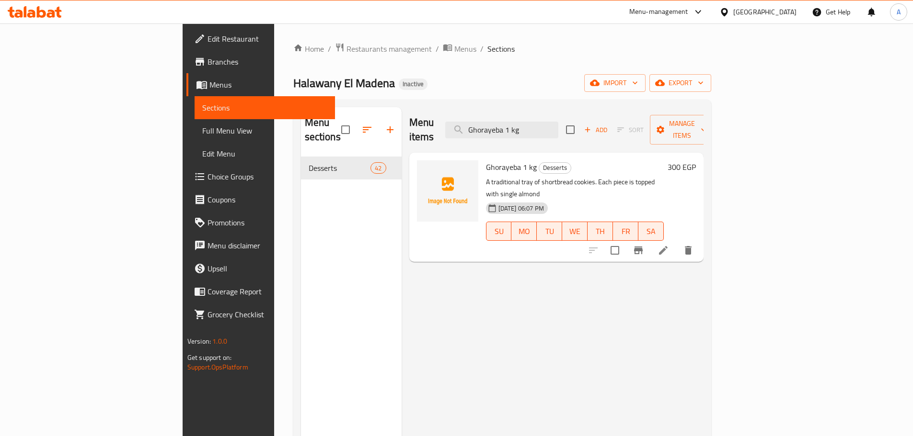
type input "Ghorayeba 1 kg"
click at [669, 245] on icon at bounding box center [662, 250] width 11 height 11
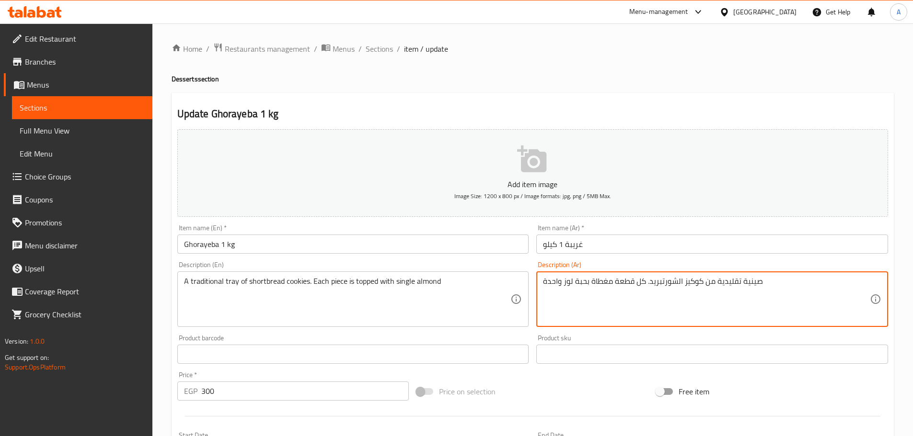
click at [548, 282] on textarea "صينية تقليدية من كوكيز الشورتبريد. كل قطعة مغطاة بحبة لوز واحدة" at bounding box center [706, 300] width 327 height 46
type textarea "صينية تقليدية من كوكيز الشورتبريد. كل قطعة مغطاة بحبة لوز"
click at [595, 257] on div "Add item image Image Size: 1200 x 800 px / Image formats: jpg, png / 5MB Max. I…" at bounding box center [532, 332] width 718 height 413
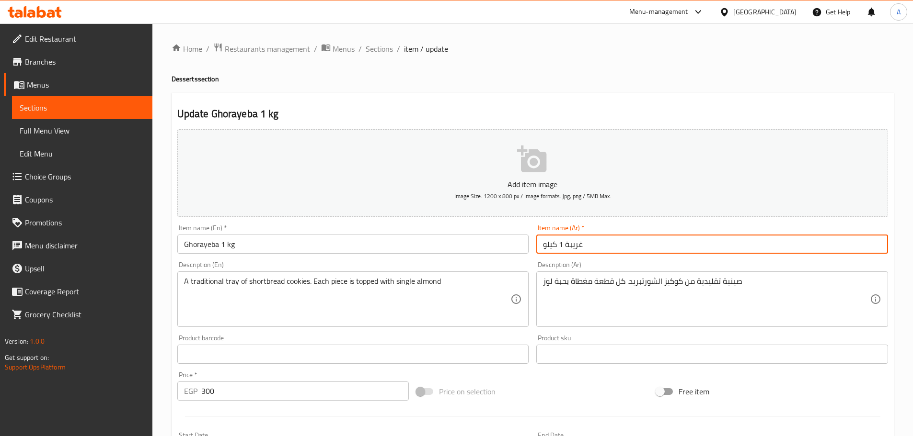
click at [598, 249] on input "غريبة 1 كيلو" at bounding box center [712, 244] width 352 height 19
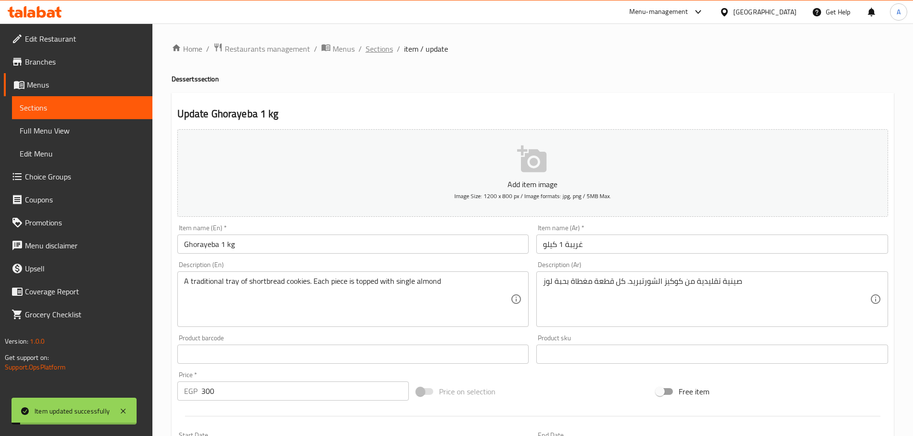
click at [385, 54] on span "Sections" at bounding box center [379, 48] width 27 height 11
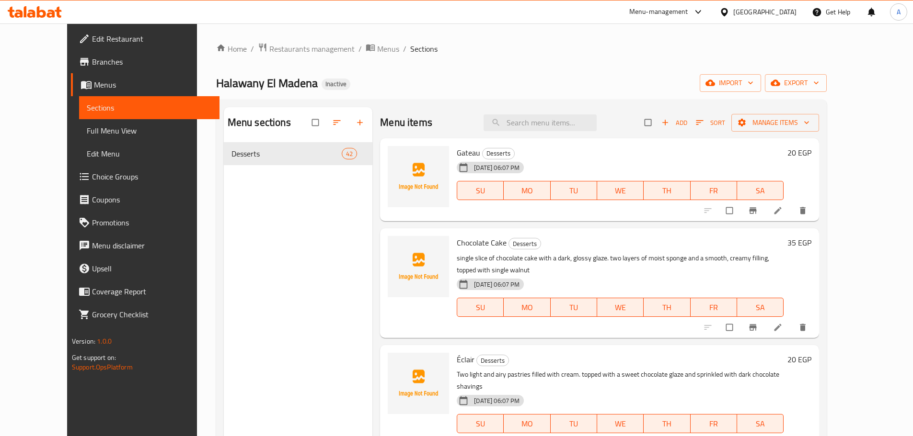
click at [87, 130] on span "Full Menu View" at bounding box center [149, 130] width 125 height 11
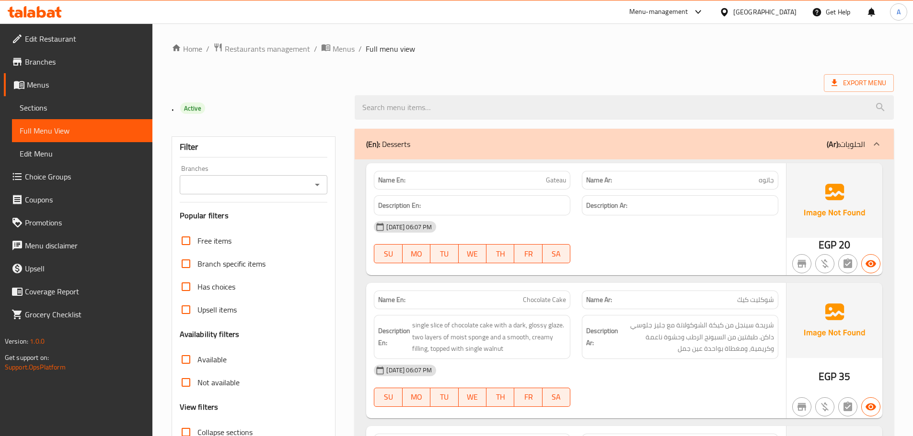
scroll to position [48, 0]
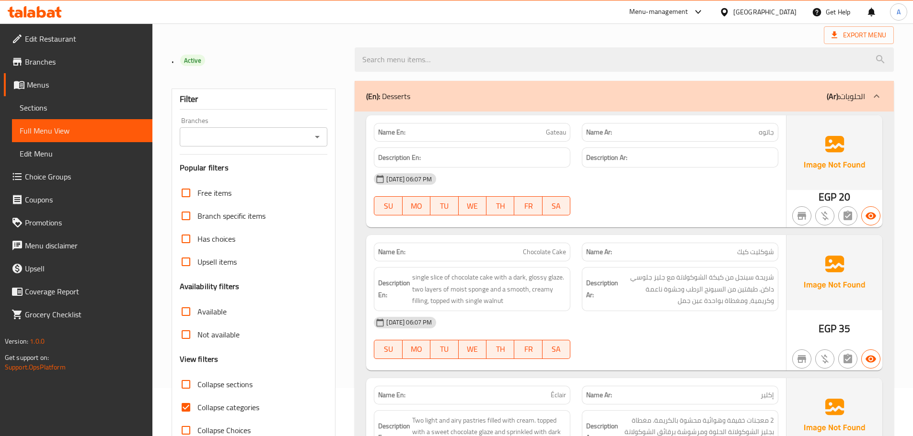
click at [193, 406] on input "Collapse categories" at bounding box center [185, 407] width 23 height 23
checkbox input "false"
click at [189, 384] on input "Collapse sections" at bounding box center [185, 384] width 23 height 23
checkbox input "true"
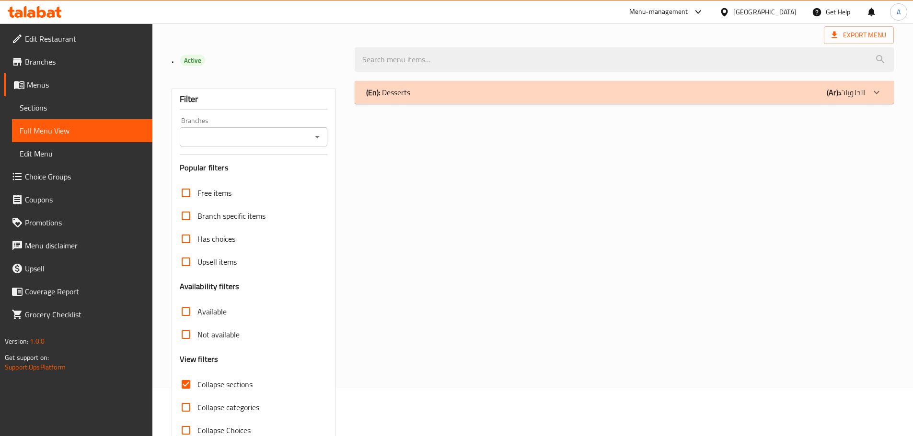
click at [436, 95] on div "(En): Desserts (Ar): الحلويات" at bounding box center [615, 92] width 499 height 11
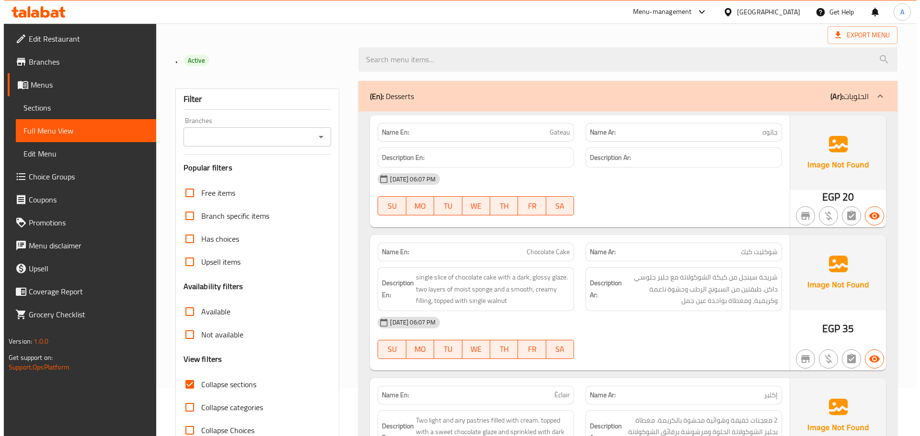
scroll to position [0, 0]
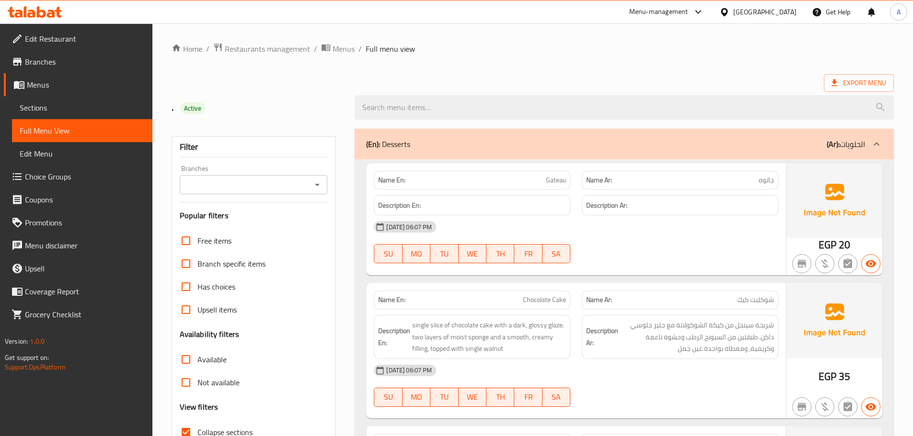
click at [842, 93] on div at bounding box center [624, 108] width 550 height 36
click at [845, 86] on span "Export Menu" at bounding box center [858, 83] width 55 height 12
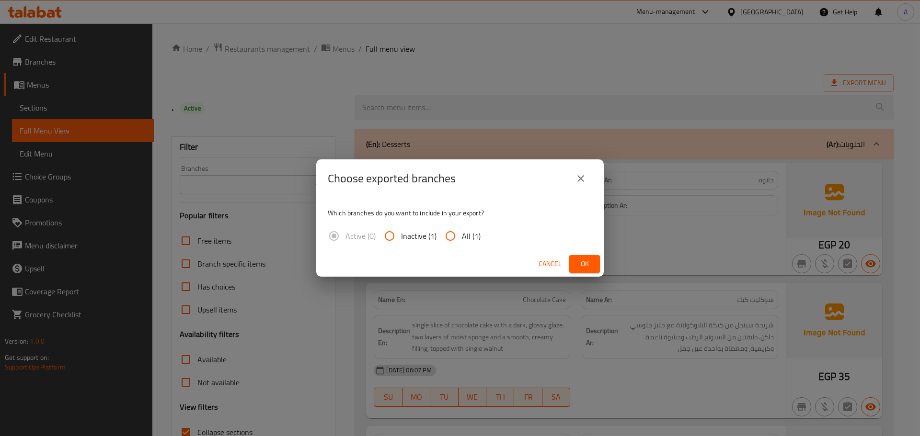
click at [469, 238] on span "All (1)" at bounding box center [471, 235] width 19 height 11
click at [462, 238] on input "All (1)" at bounding box center [450, 236] width 23 height 23
radio input "true"
click at [583, 262] on span "Ok" at bounding box center [584, 264] width 15 height 12
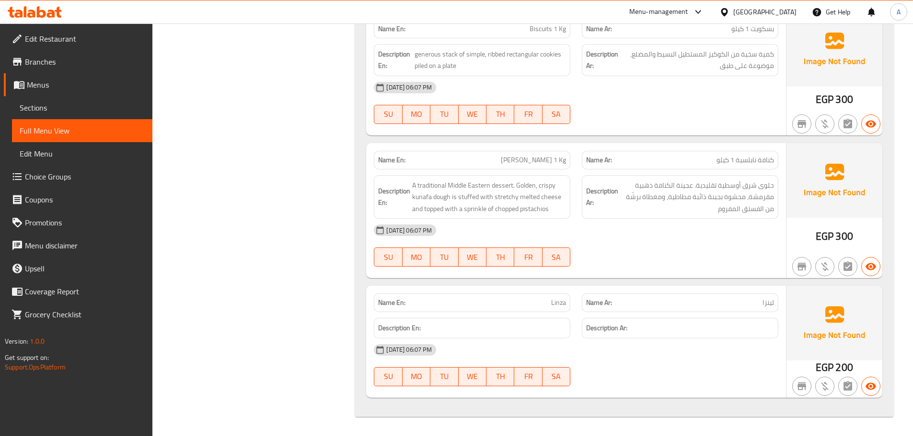
scroll to position [1465, 0]
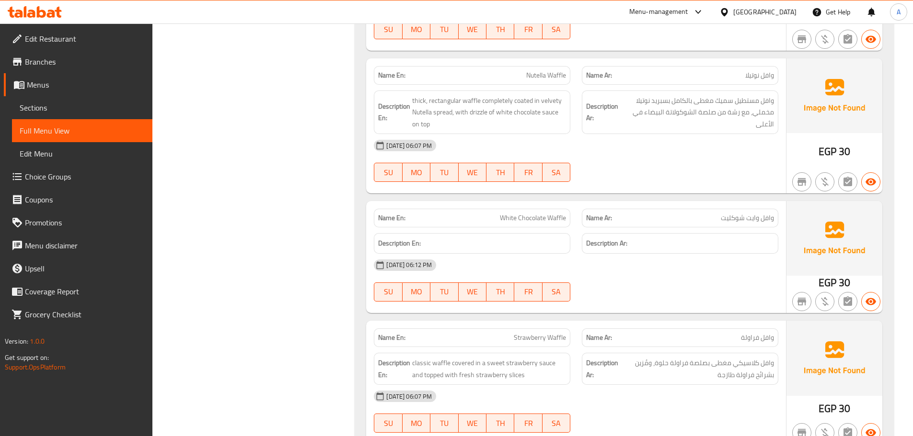
drag, startPoint x: 320, startPoint y: 95, endPoint x: 345, endPoint y: 34, distance: 66.6
click at [86, 117] on link "Sections" at bounding box center [82, 107] width 140 height 23
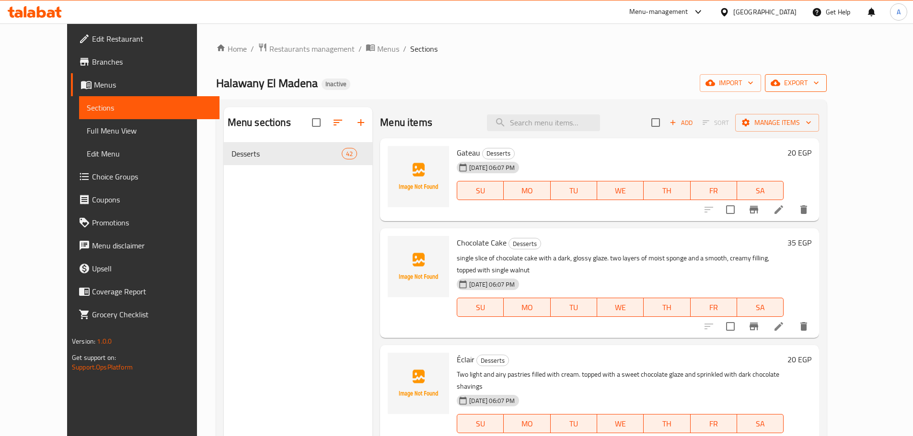
click at [826, 91] on button "export" at bounding box center [796, 83] width 62 height 18
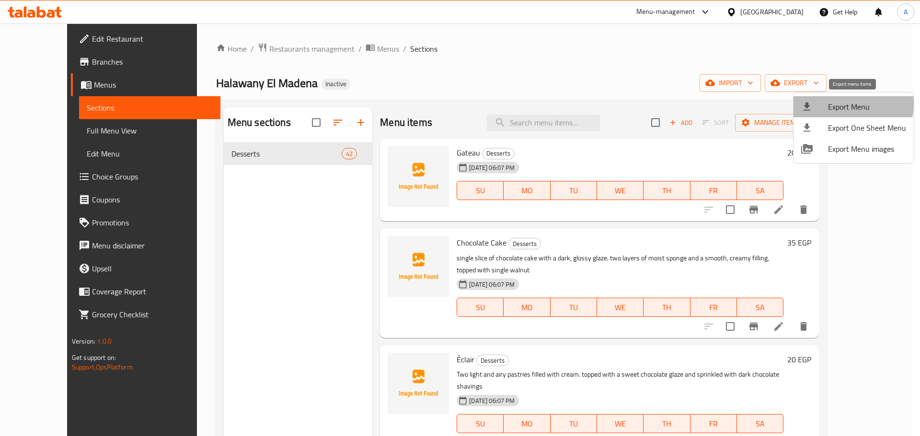
click at [841, 104] on span "Export Menu" at bounding box center [867, 106] width 78 height 11
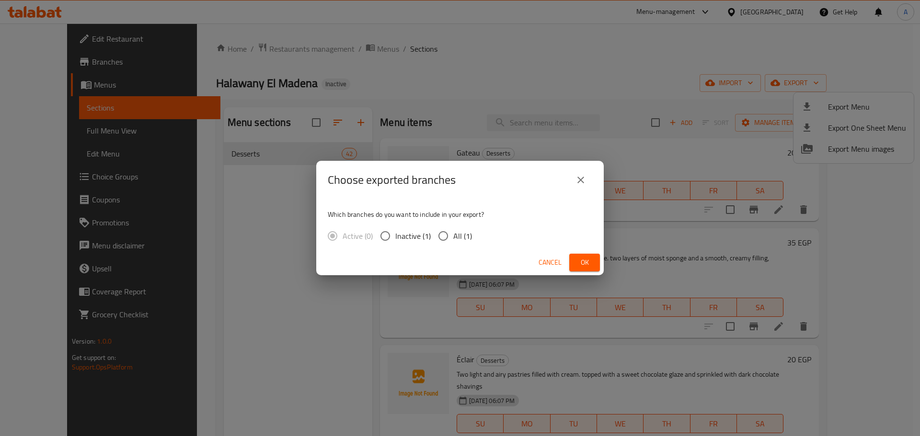
click at [460, 230] on span "All (1)" at bounding box center [462, 235] width 19 height 11
click at [453, 229] on input "All (1)" at bounding box center [443, 236] width 20 height 20
radio input "true"
click at [590, 266] on span "Ok" at bounding box center [584, 263] width 15 height 12
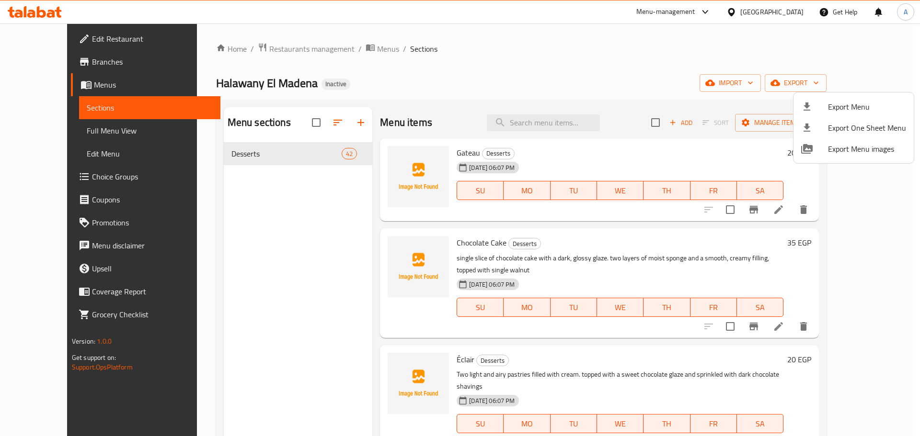
click at [572, 73] on div at bounding box center [460, 218] width 920 height 436
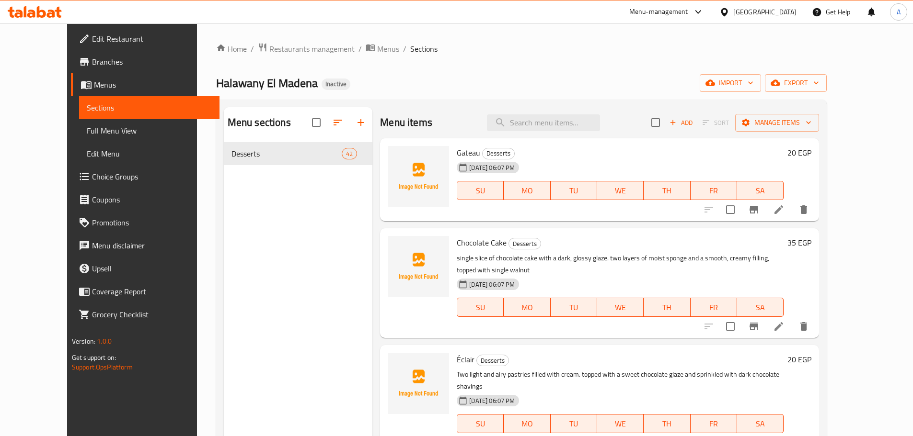
click at [339, 373] on div "Menu sections Desserts 42" at bounding box center [298, 325] width 149 height 436
